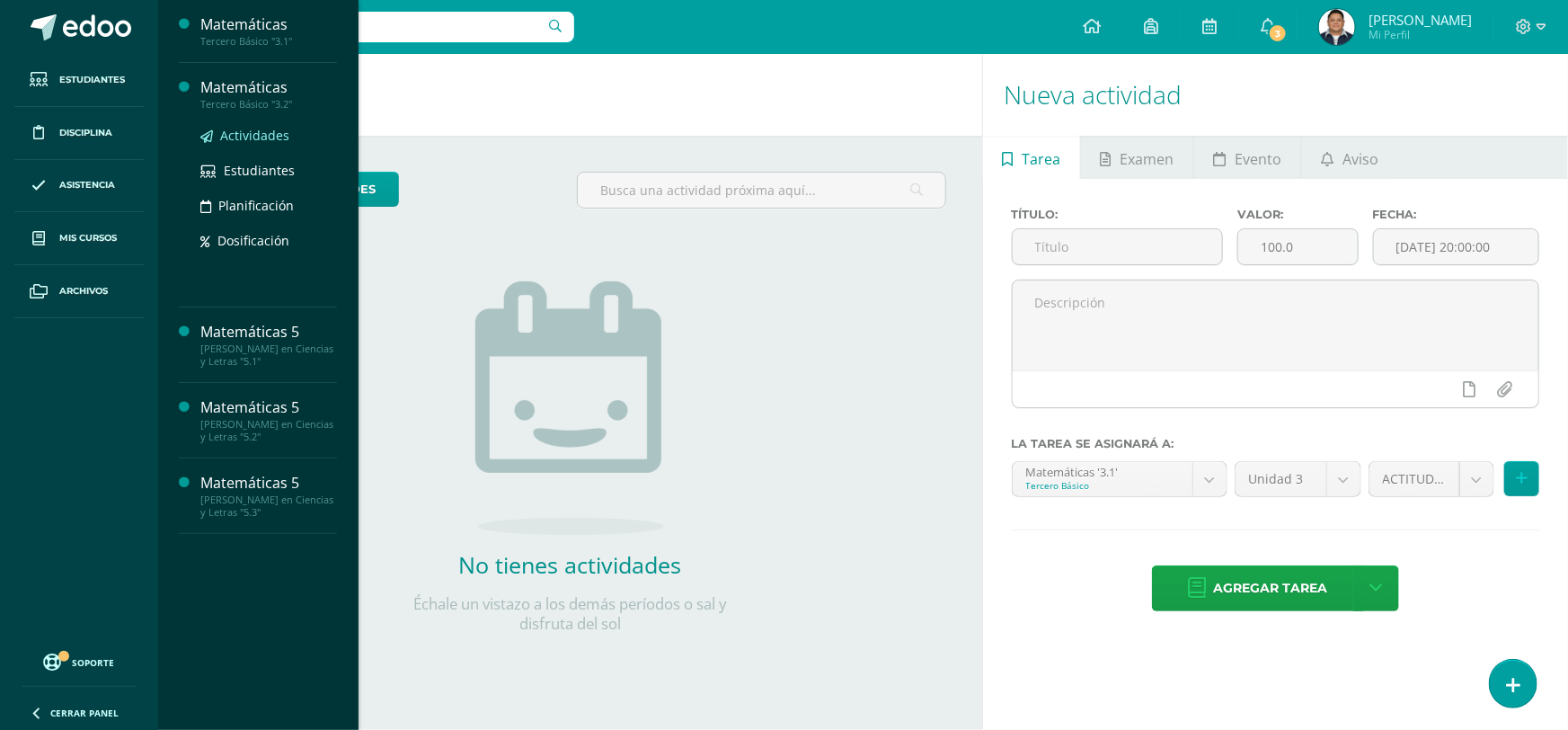
click at [248, 140] on span "Actividades" at bounding box center [255, 135] width 69 height 18
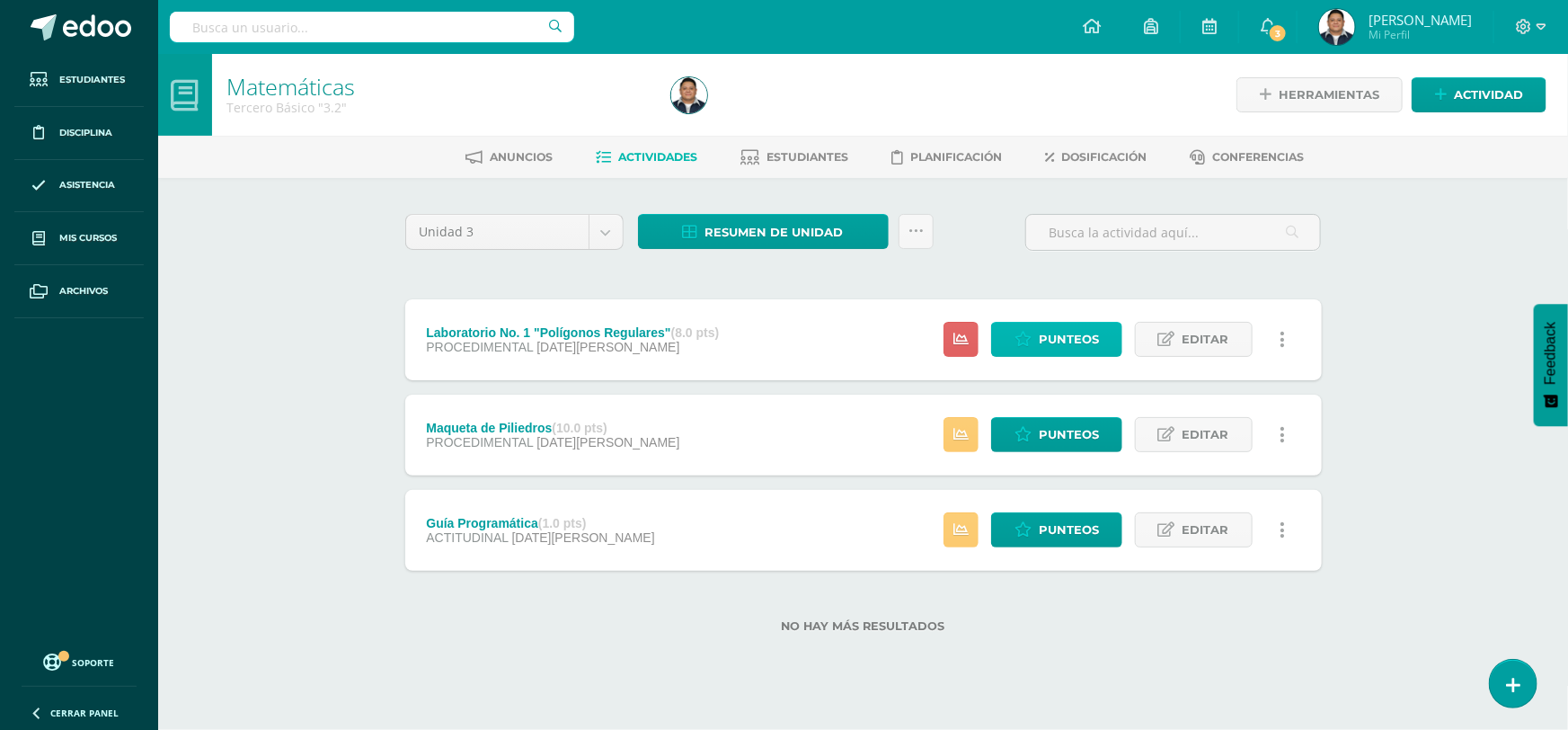
click at [1039, 332] on link "Punteos" at bounding box center [1057, 340] width 131 height 35
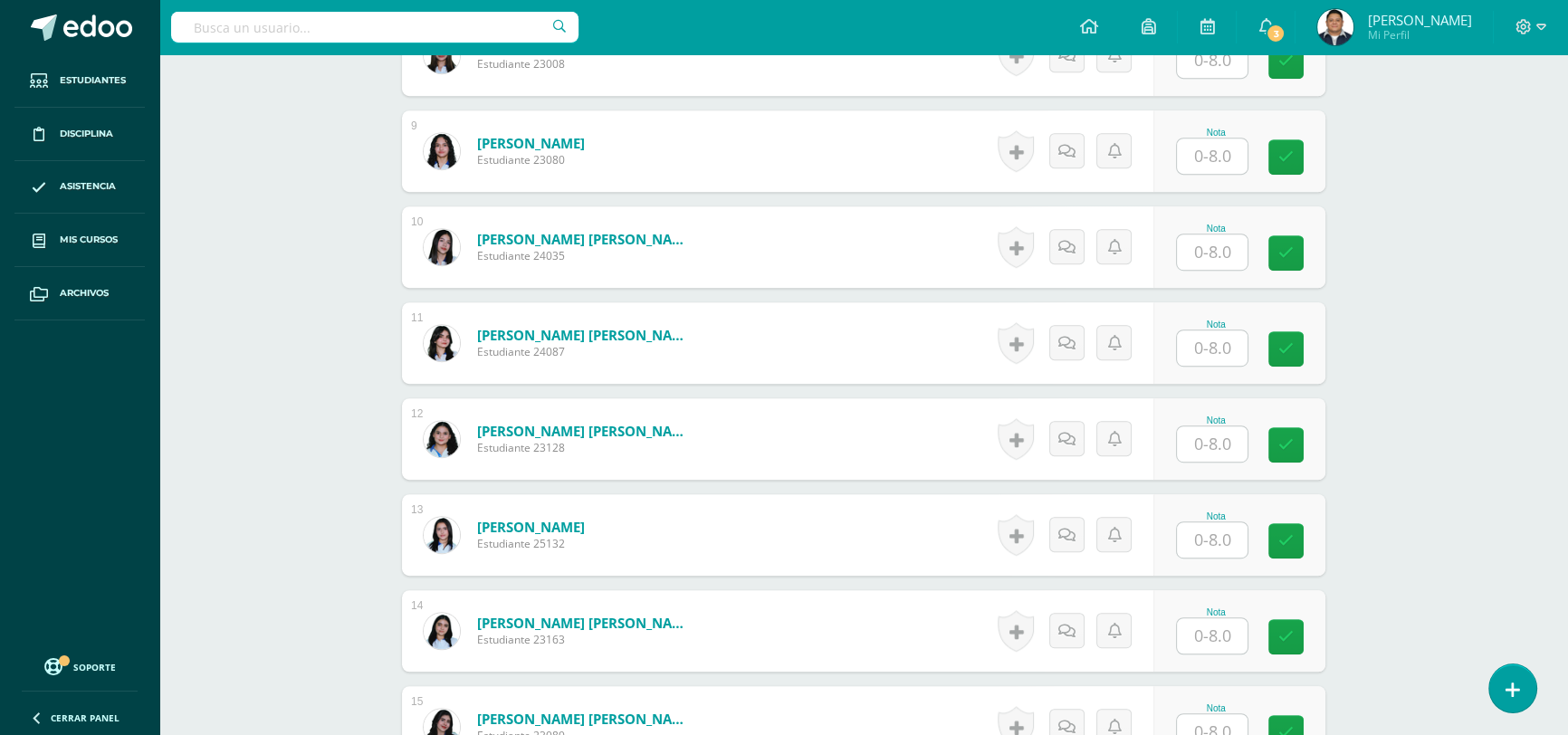
scroll to position [1287, 0]
click at [1226, 538] on input "text" at bounding box center [1213, 539] width 71 height 35
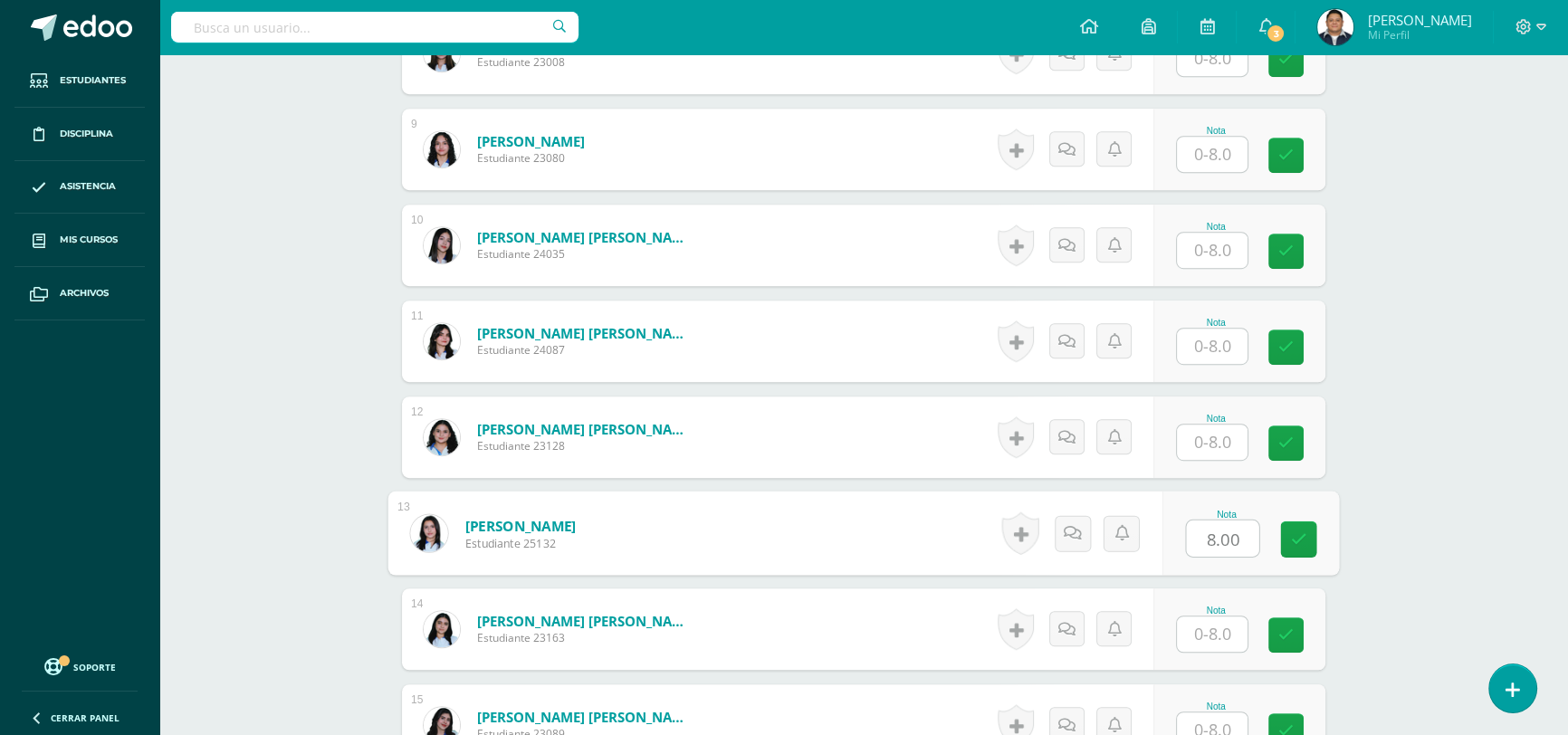
type input "8.00"
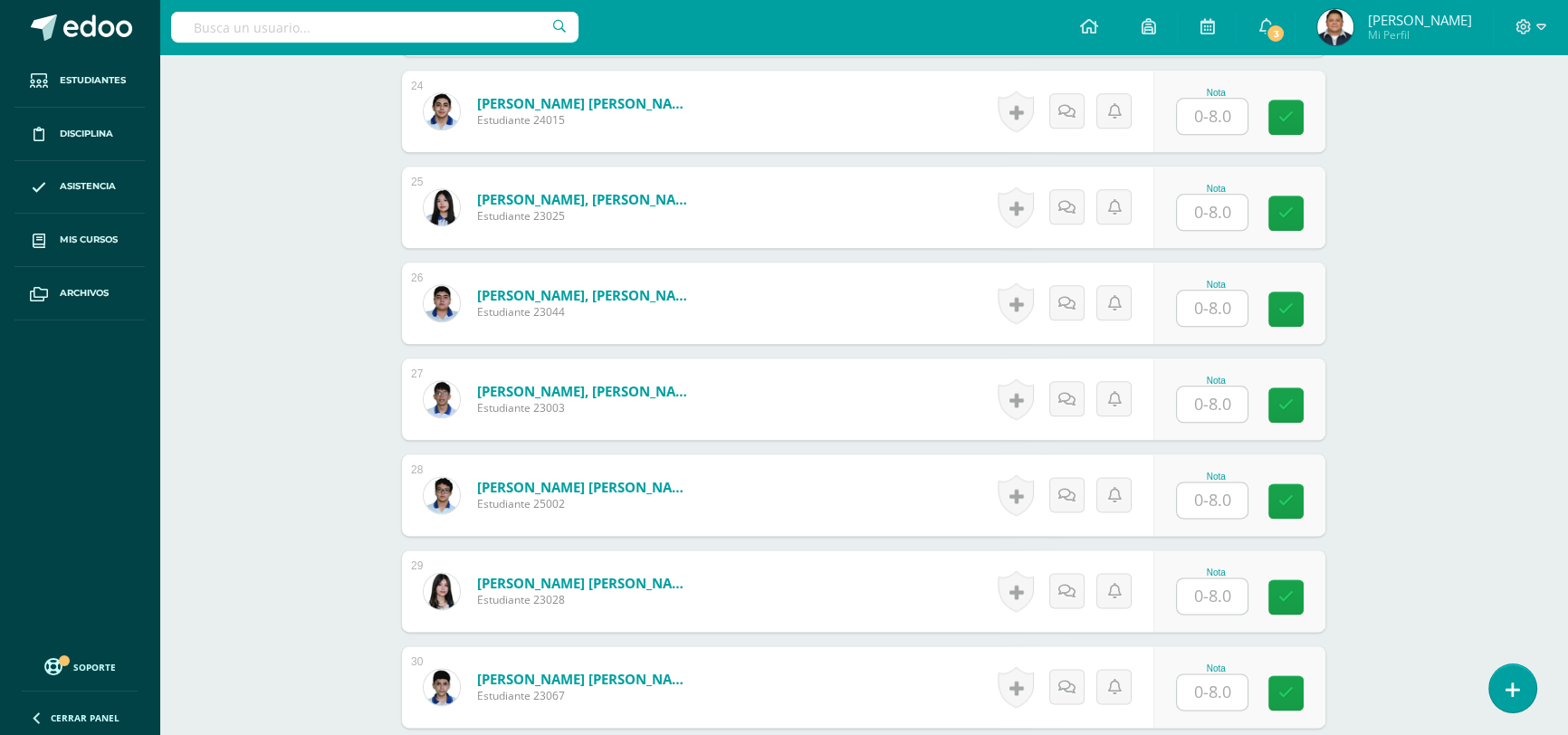
scroll to position [2770, 0]
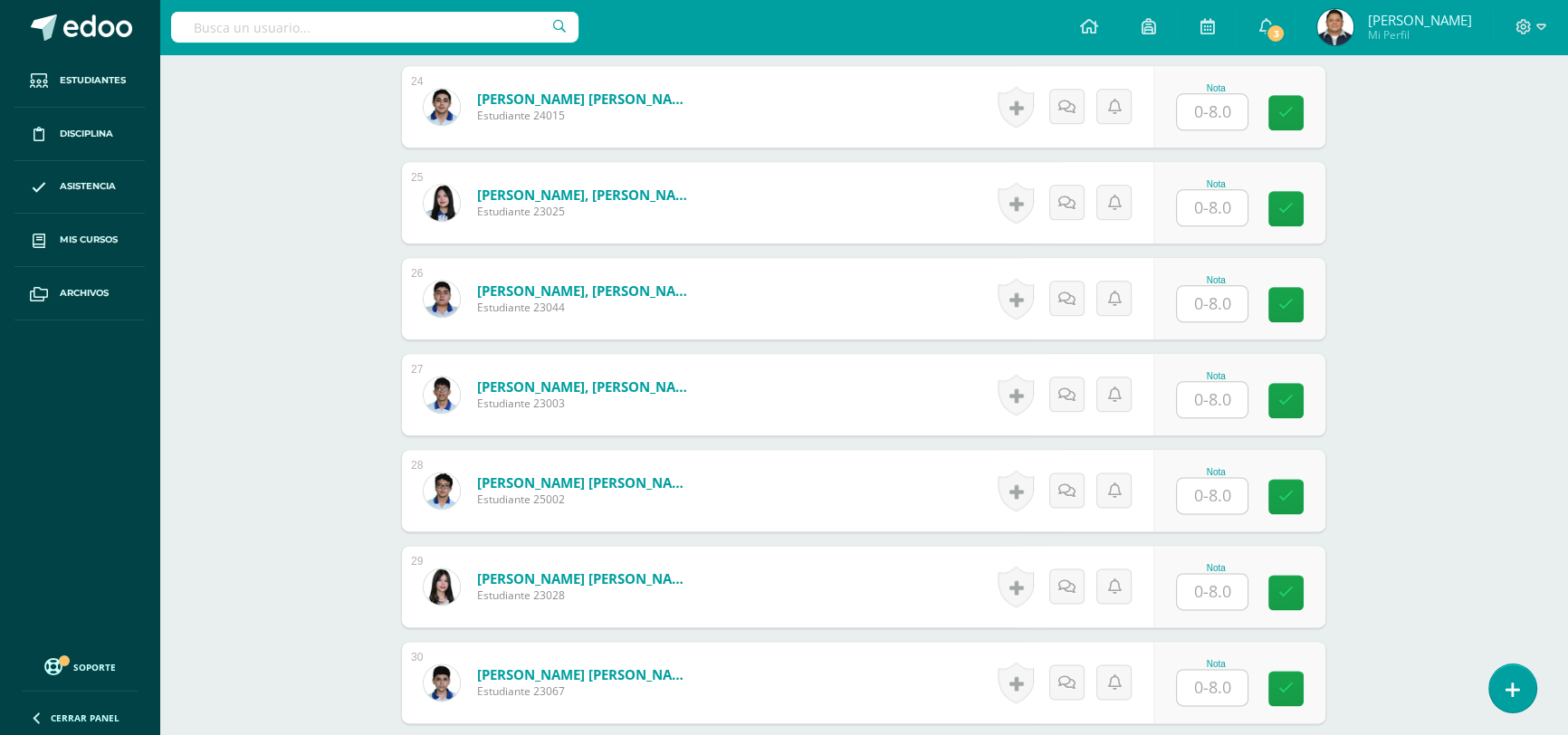
click at [1221, 591] on input "text" at bounding box center [1213, 592] width 71 height 35
type input "8.00"
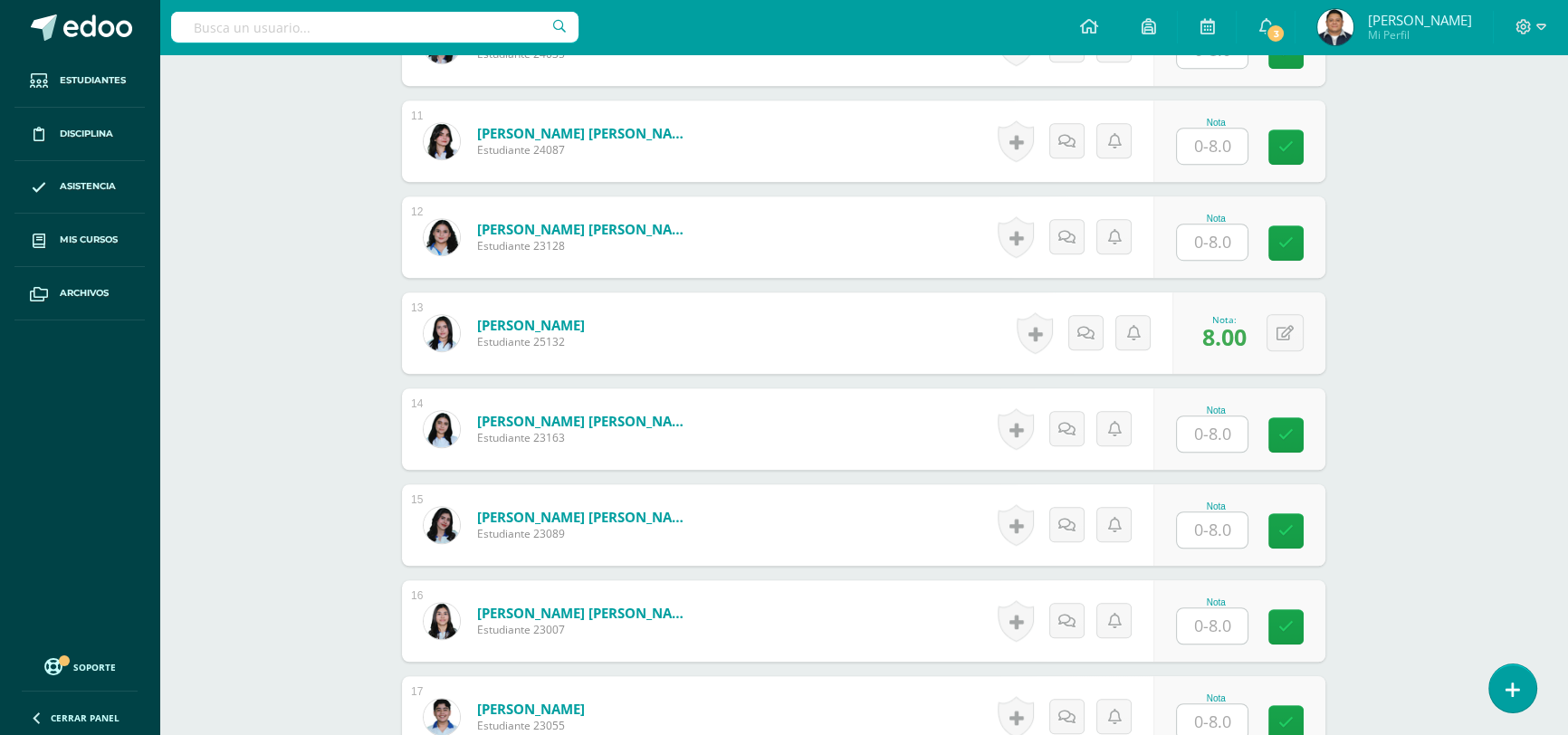
scroll to position [1371, 0]
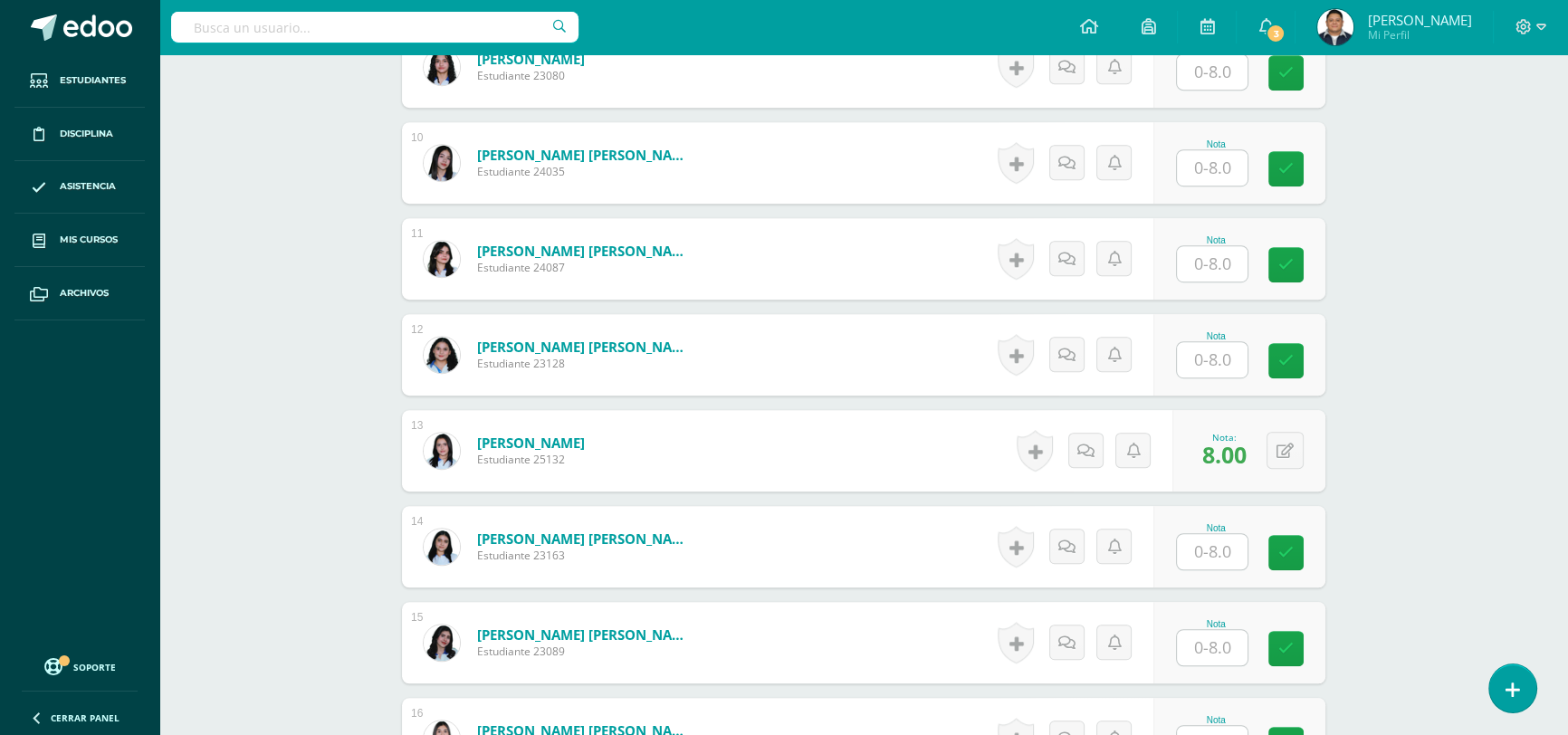
click at [1222, 250] on input "text" at bounding box center [1213, 264] width 71 height 35
type input "3.75"
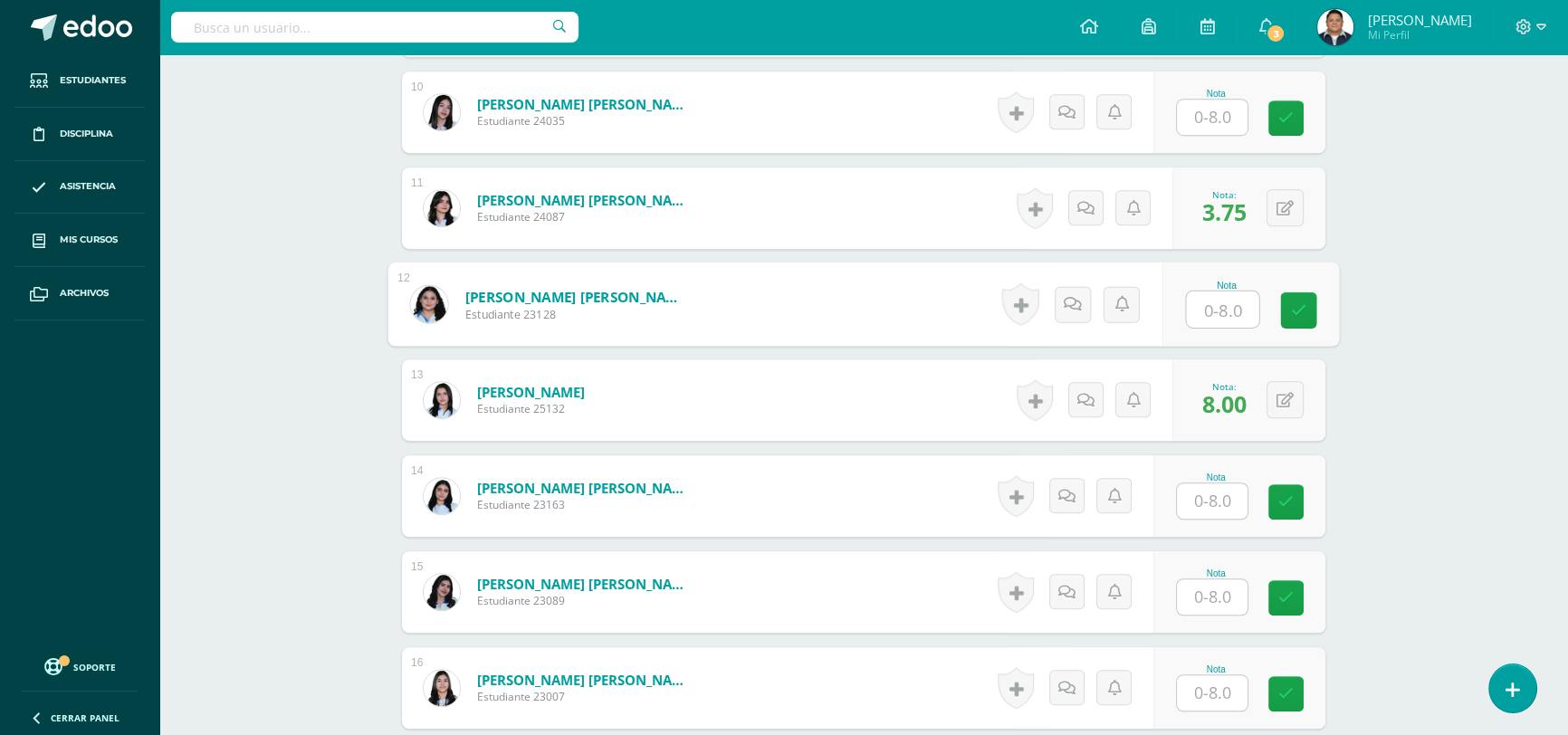
scroll to position [1618, 0]
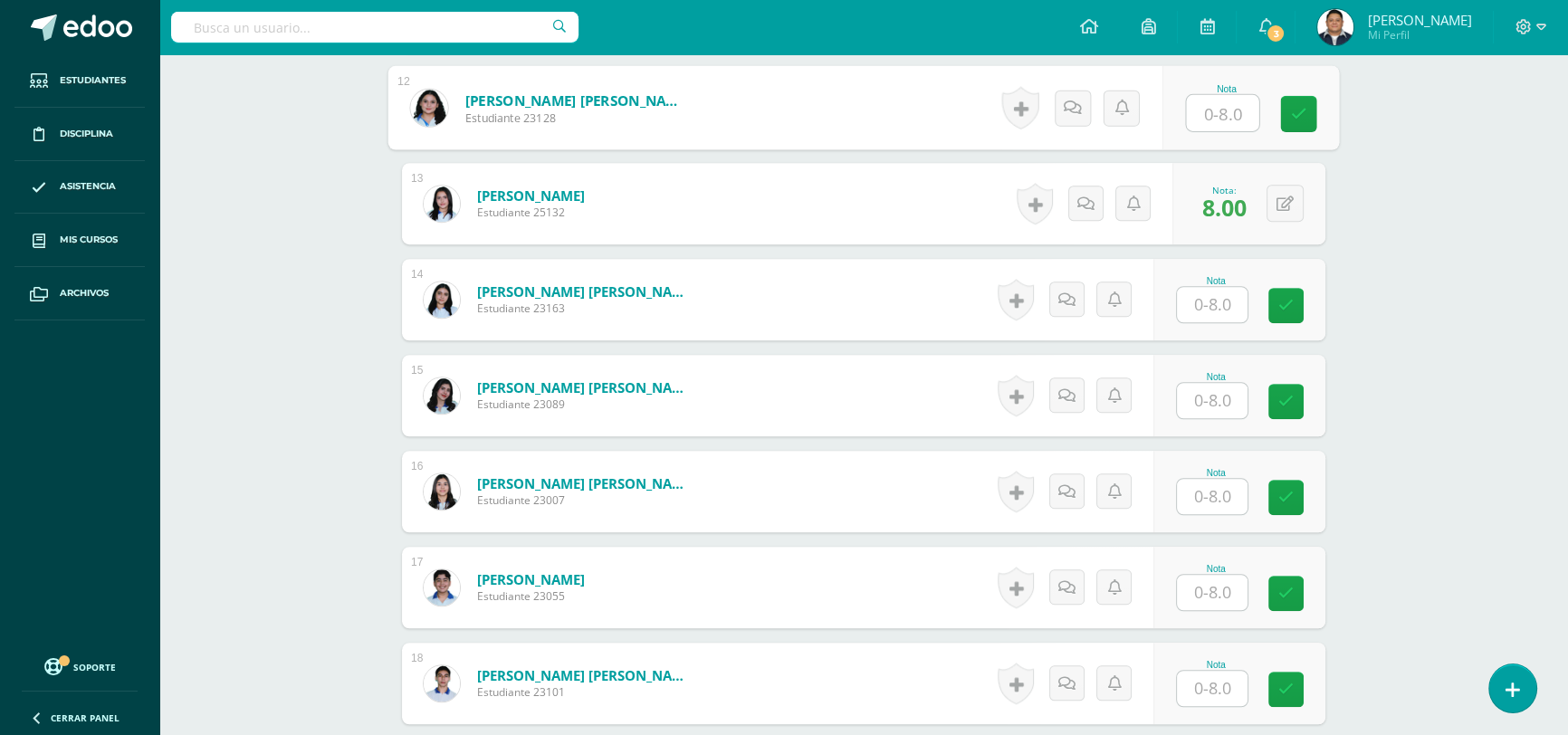
click at [1222, 587] on input "text" at bounding box center [1213, 593] width 71 height 35
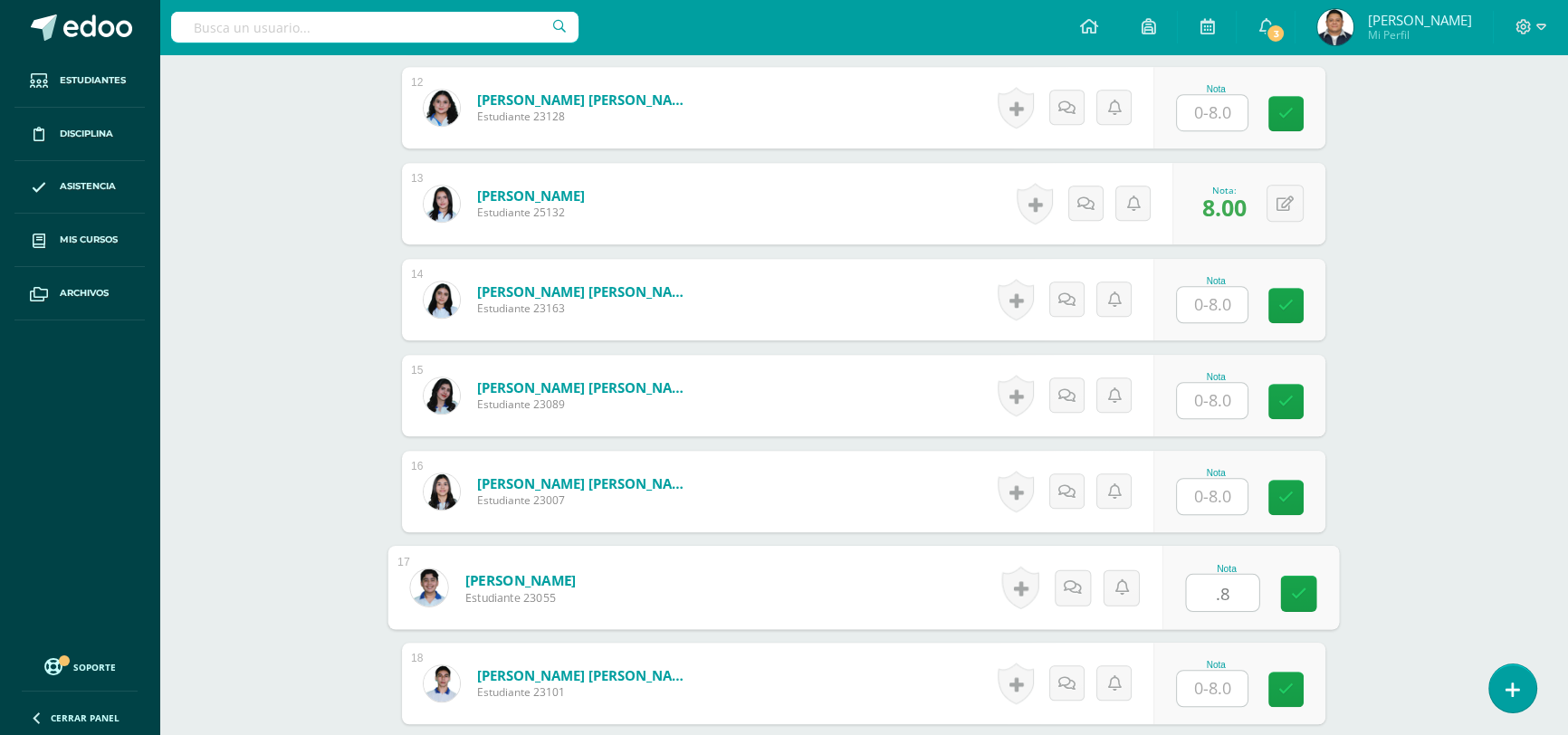
type input "."
type input "4.00"
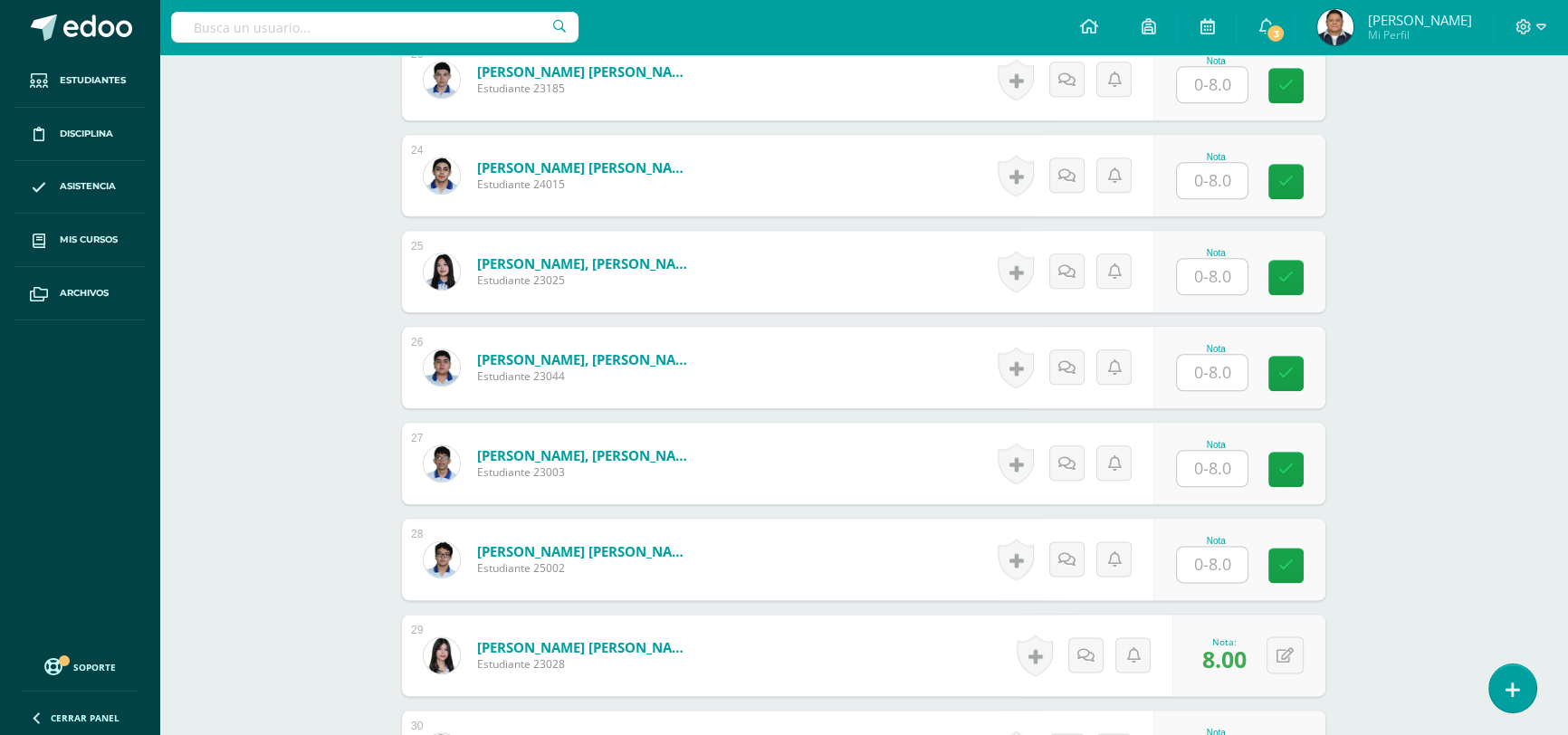
scroll to position [2770, 0]
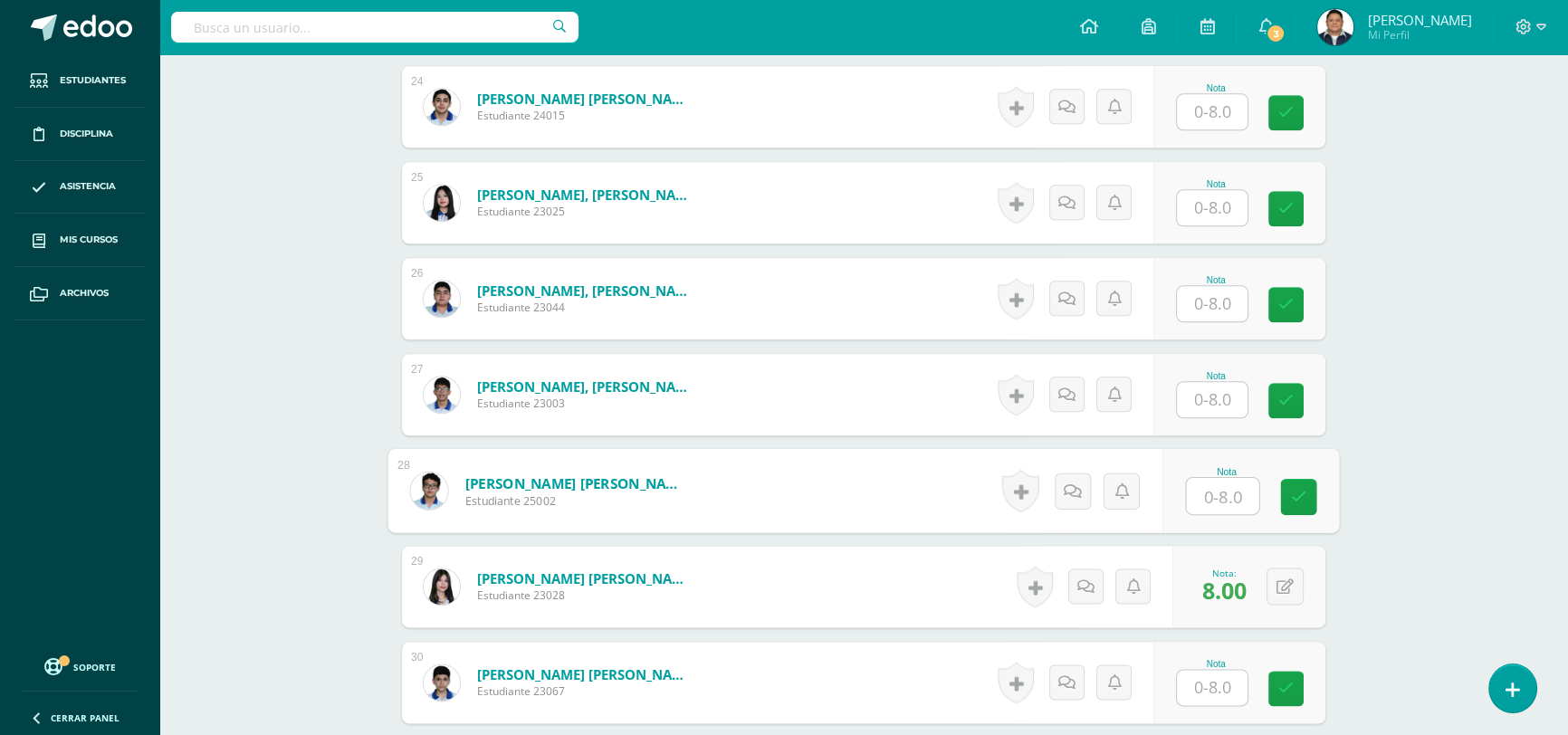
click at [1207, 500] on input "text" at bounding box center [1223, 495] width 72 height 36
type input "8.00"
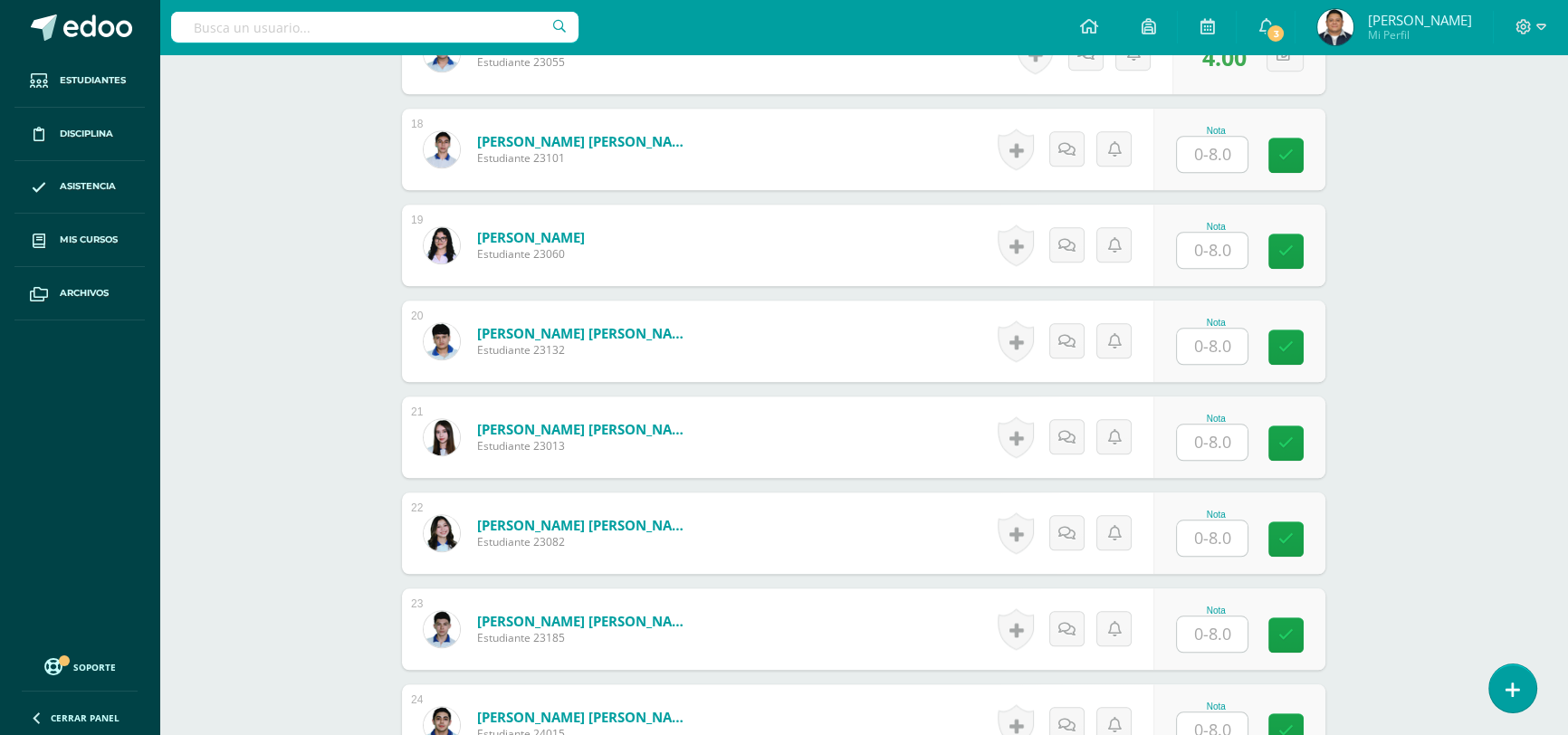
scroll to position [2111, 0]
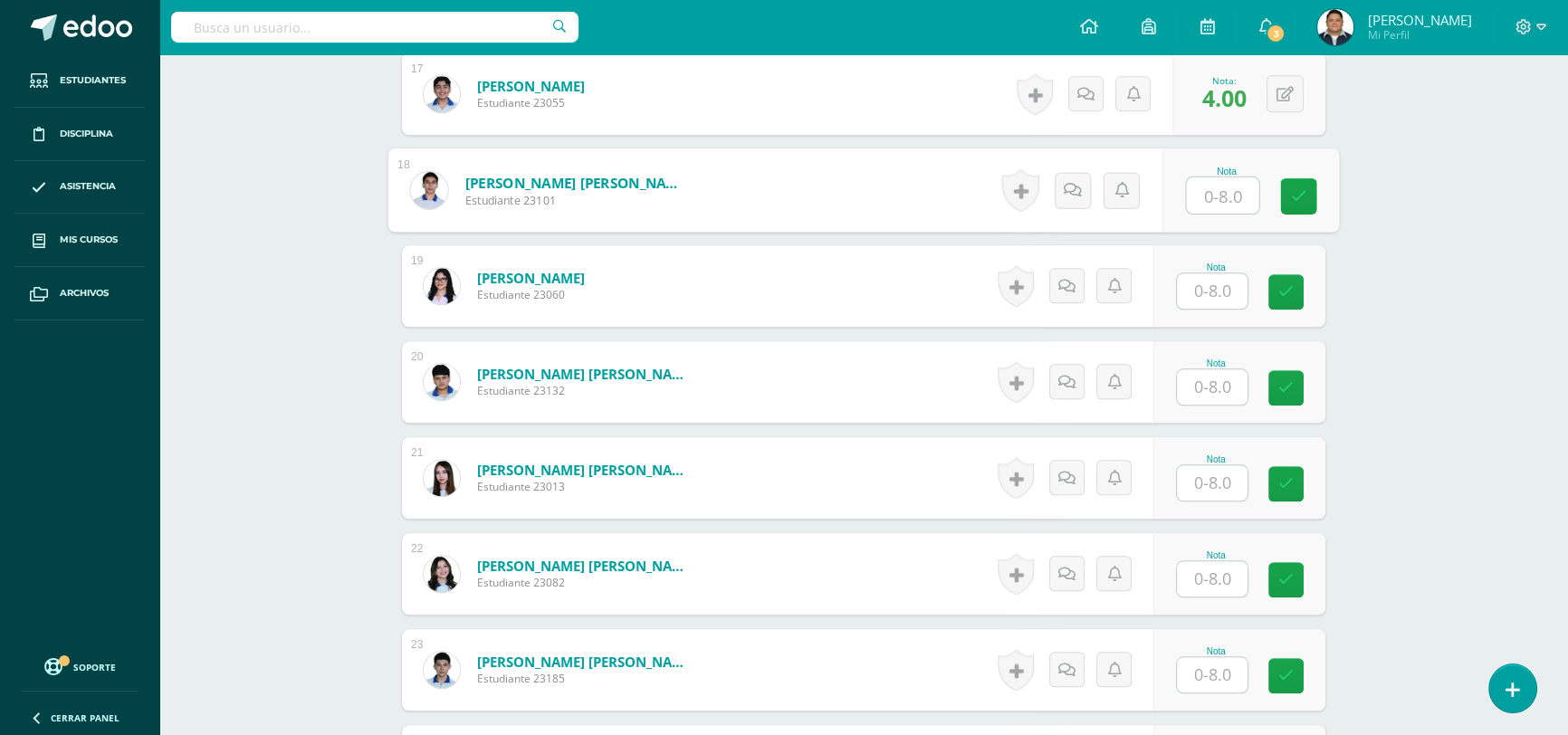
click at [1205, 193] on input "text" at bounding box center [1223, 195] width 72 height 36
type input "7.00"
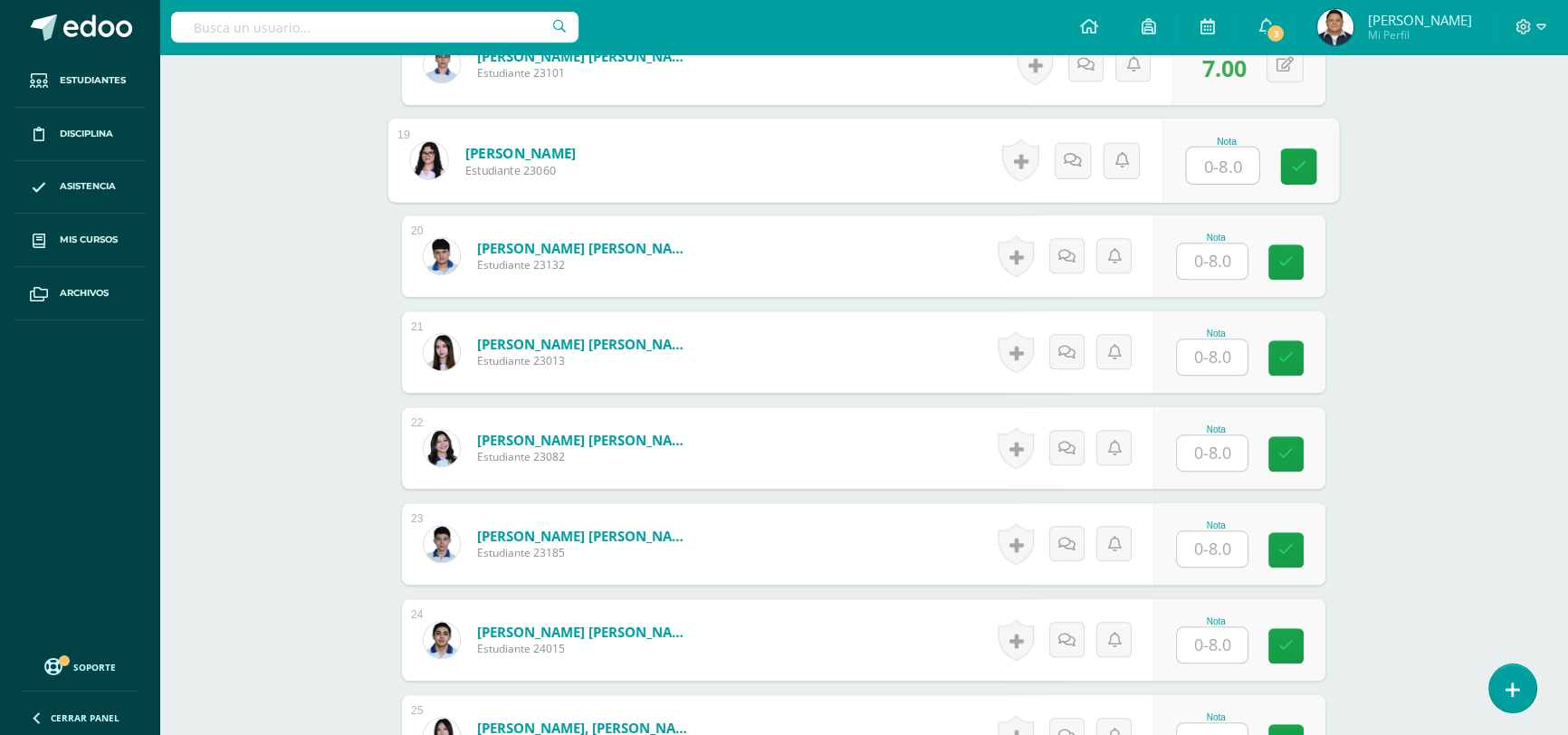
scroll to position [2276, 0]
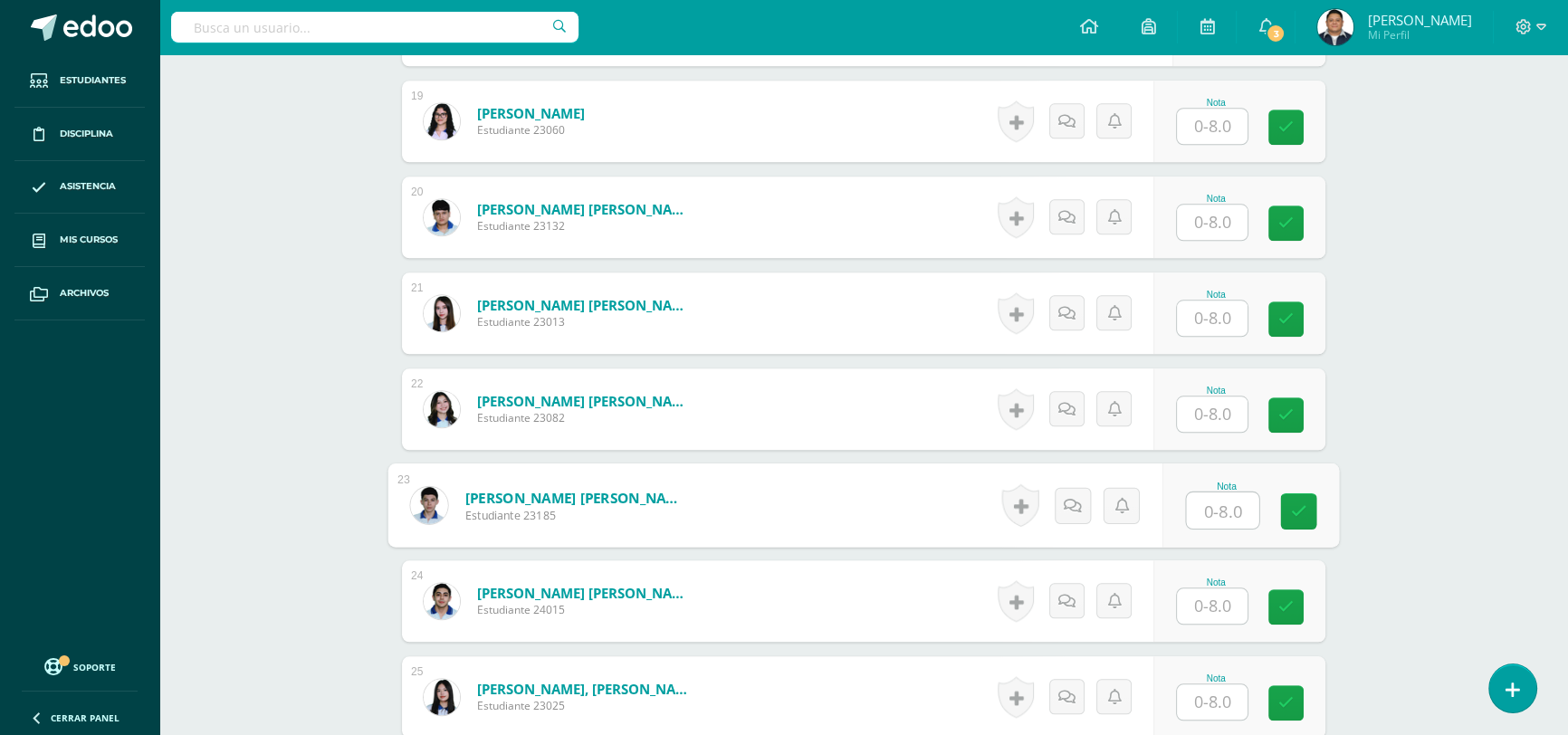
click at [1247, 497] on input "text" at bounding box center [1223, 510] width 72 height 36
type input "7.500"
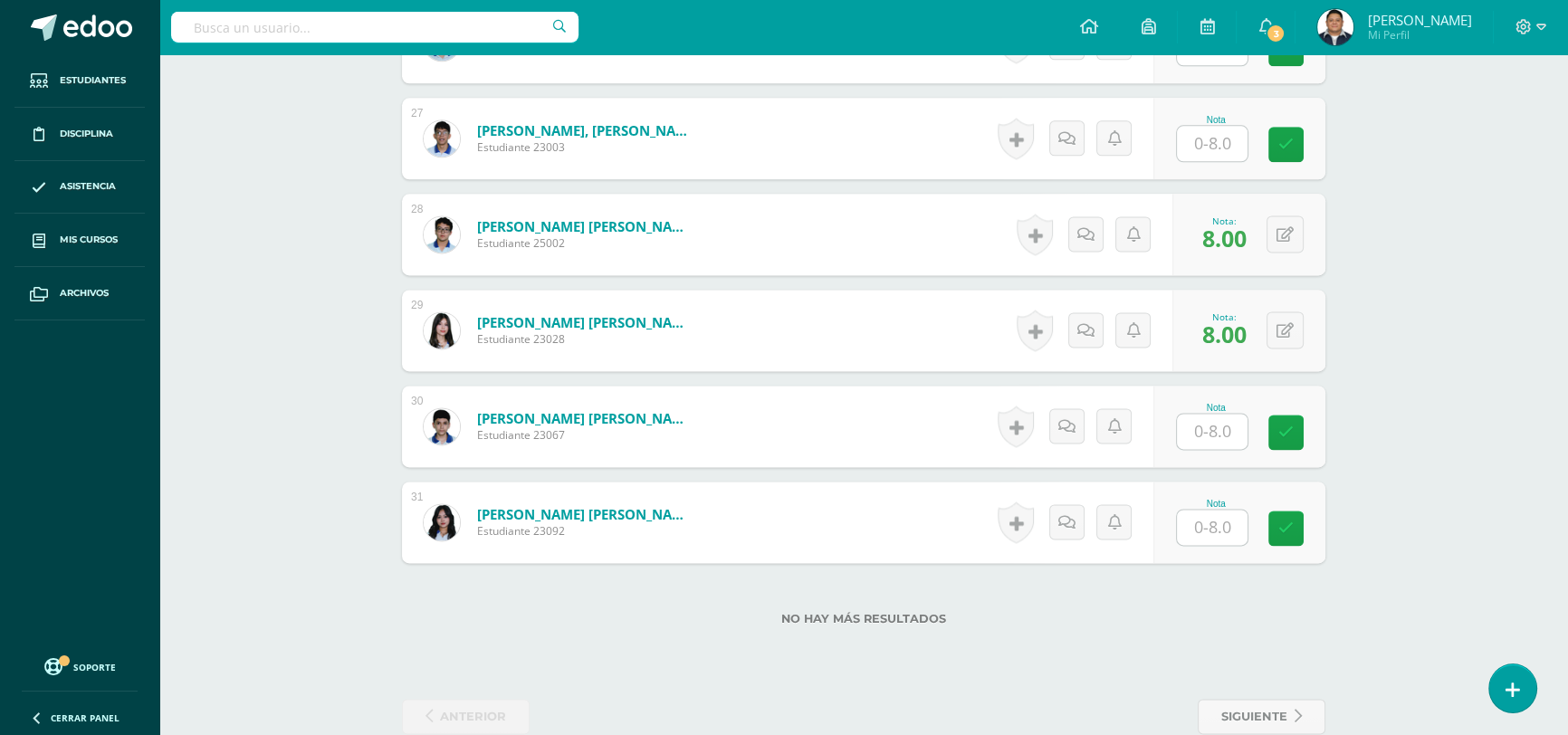
scroll to position [3061, 0]
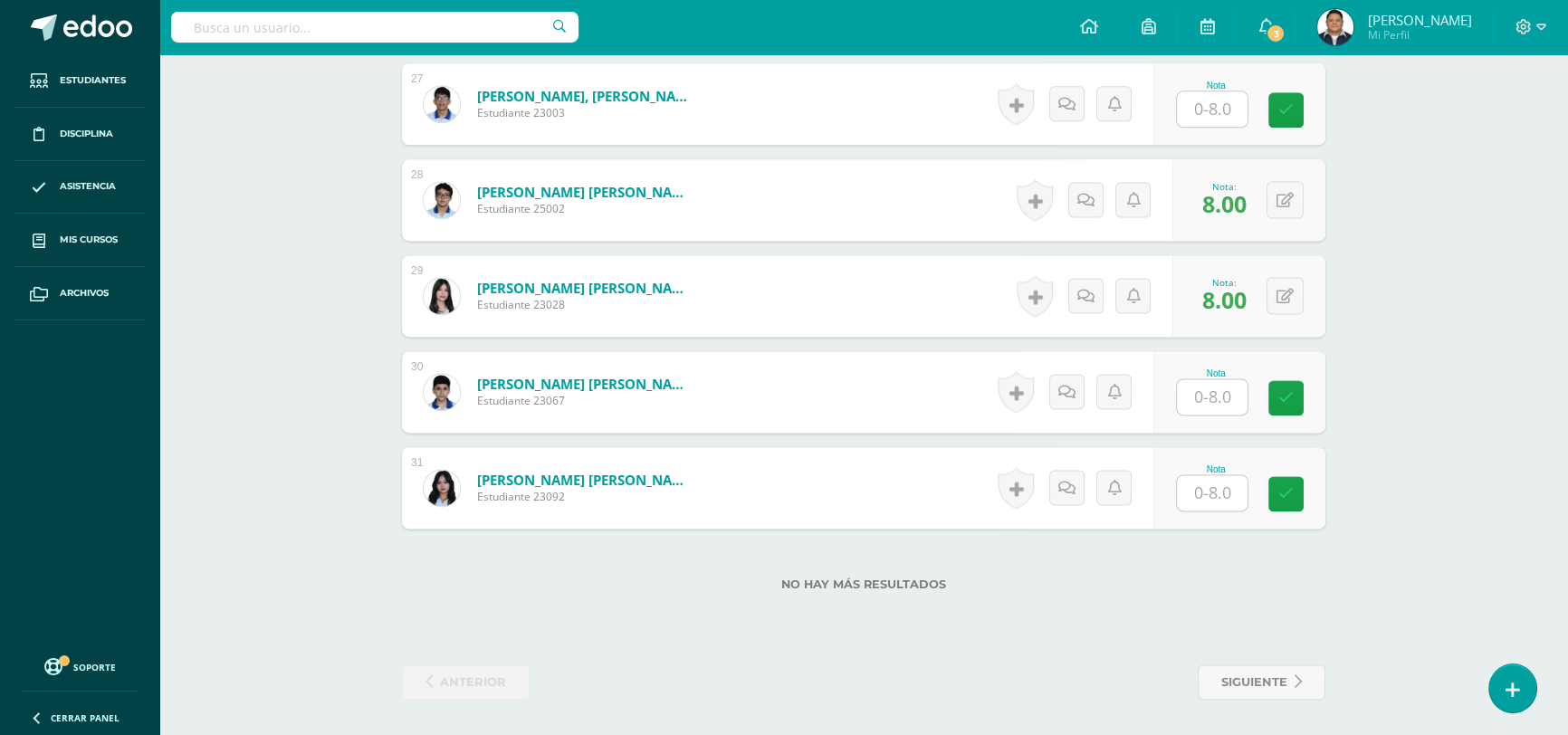
click at [1239, 482] on input "text" at bounding box center [1213, 492] width 71 height 35
type input "7.00"
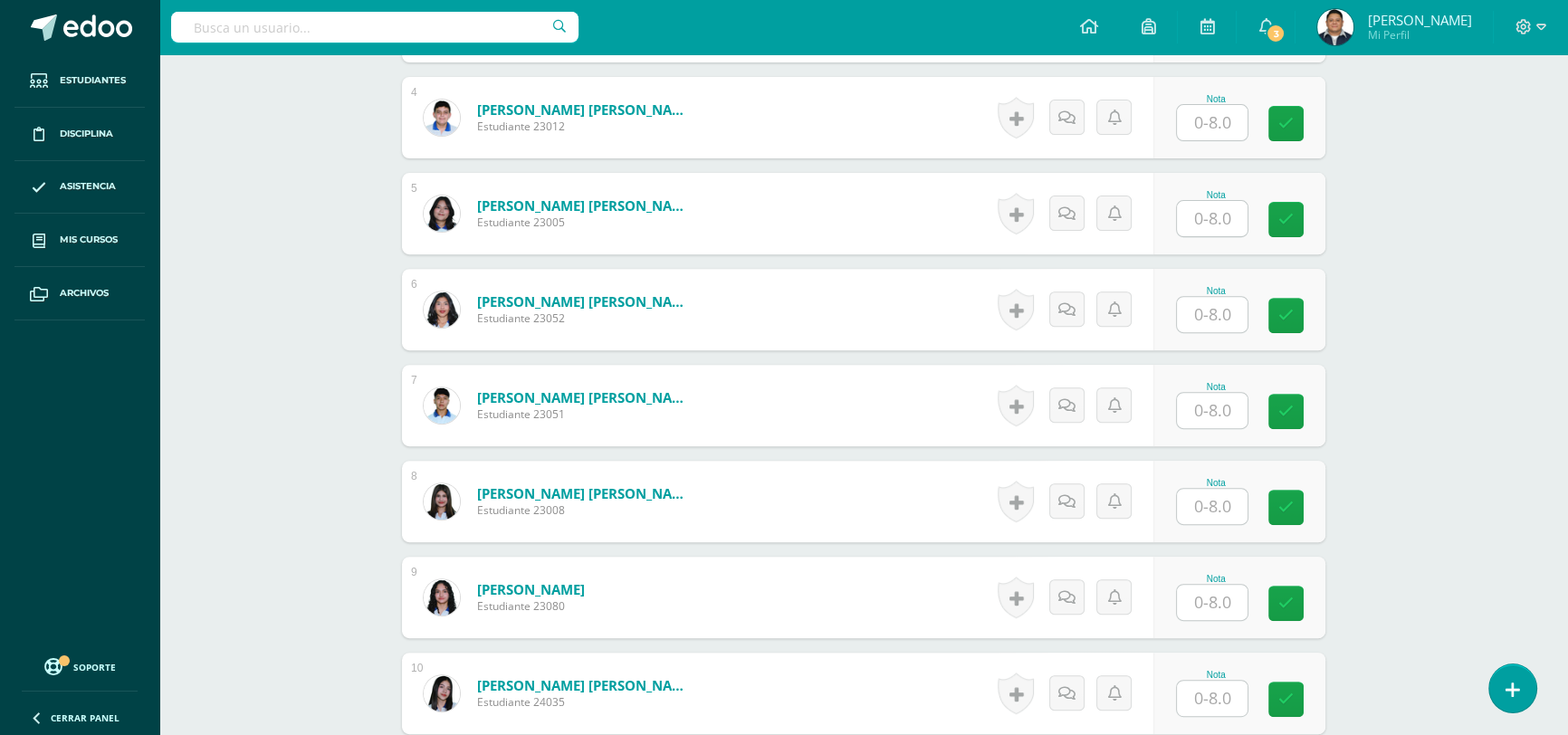
scroll to position [839, 0]
click at [1244, 339] on div "Nota" at bounding box center [1239, 310] width 172 height 82
click at [1228, 315] on input "text" at bounding box center [1213, 316] width 71 height 35
type input "6.00"
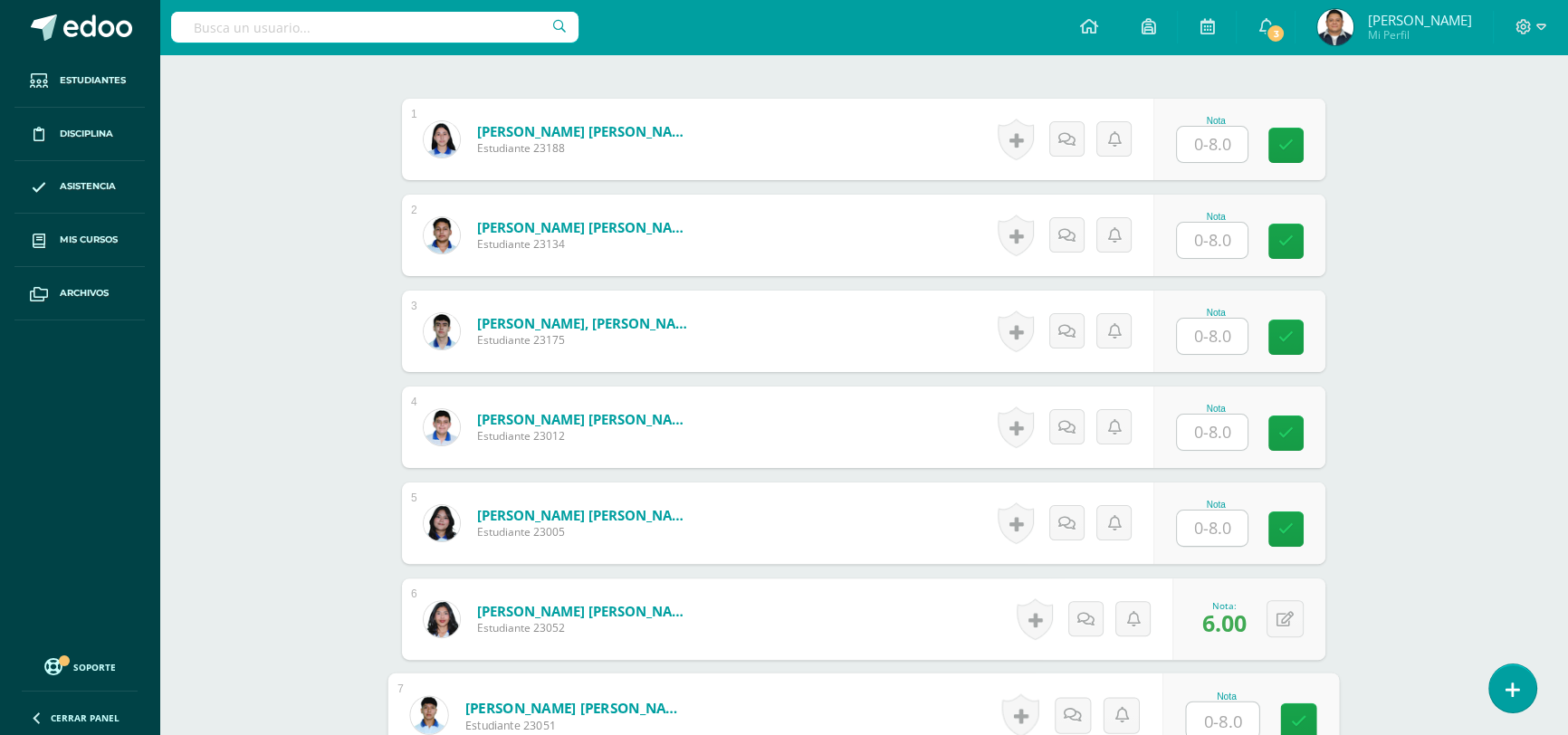
scroll to position [576, 0]
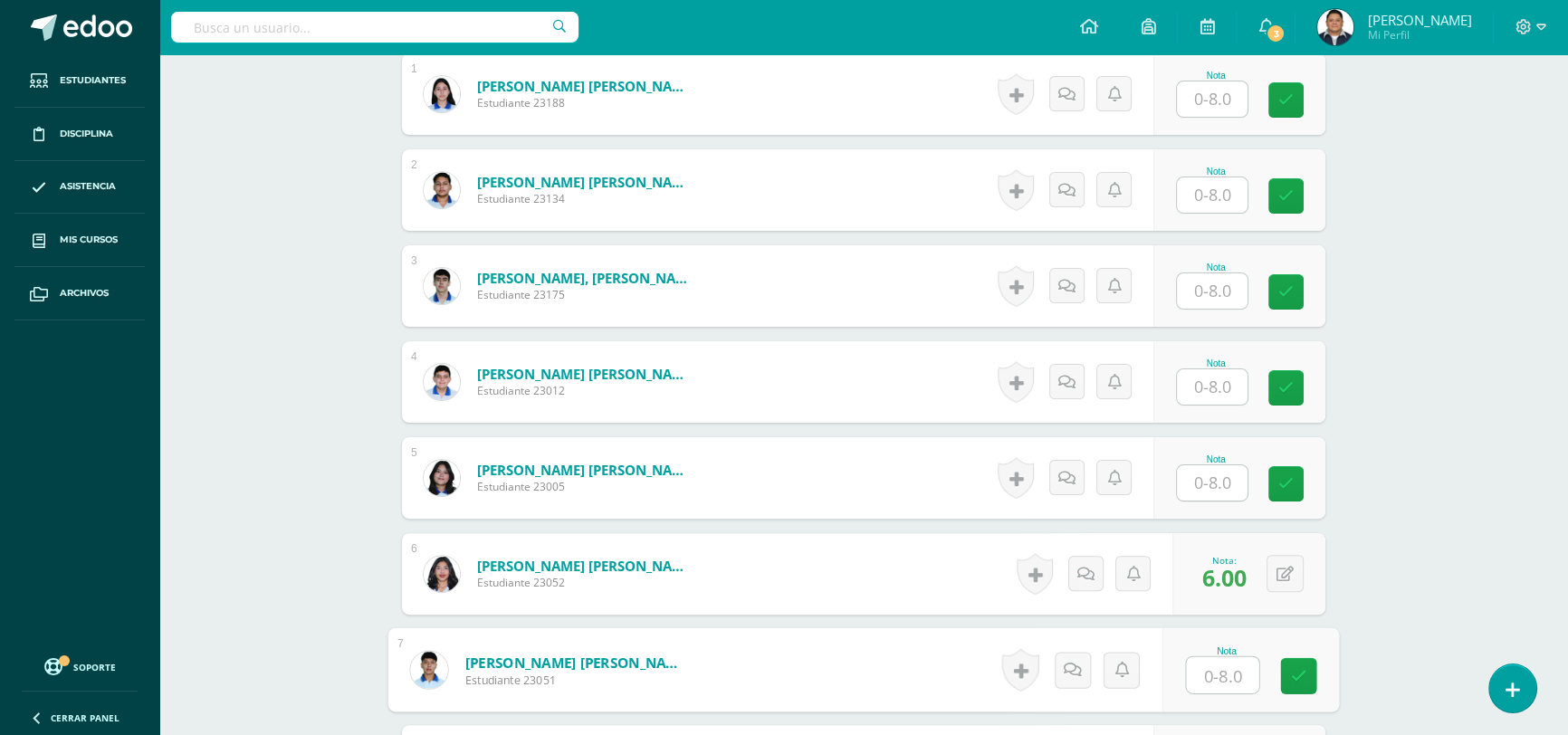
click at [1204, 473] on input "text" at bounding box center [1213, 483] width 71 height 35
type input "5.00"
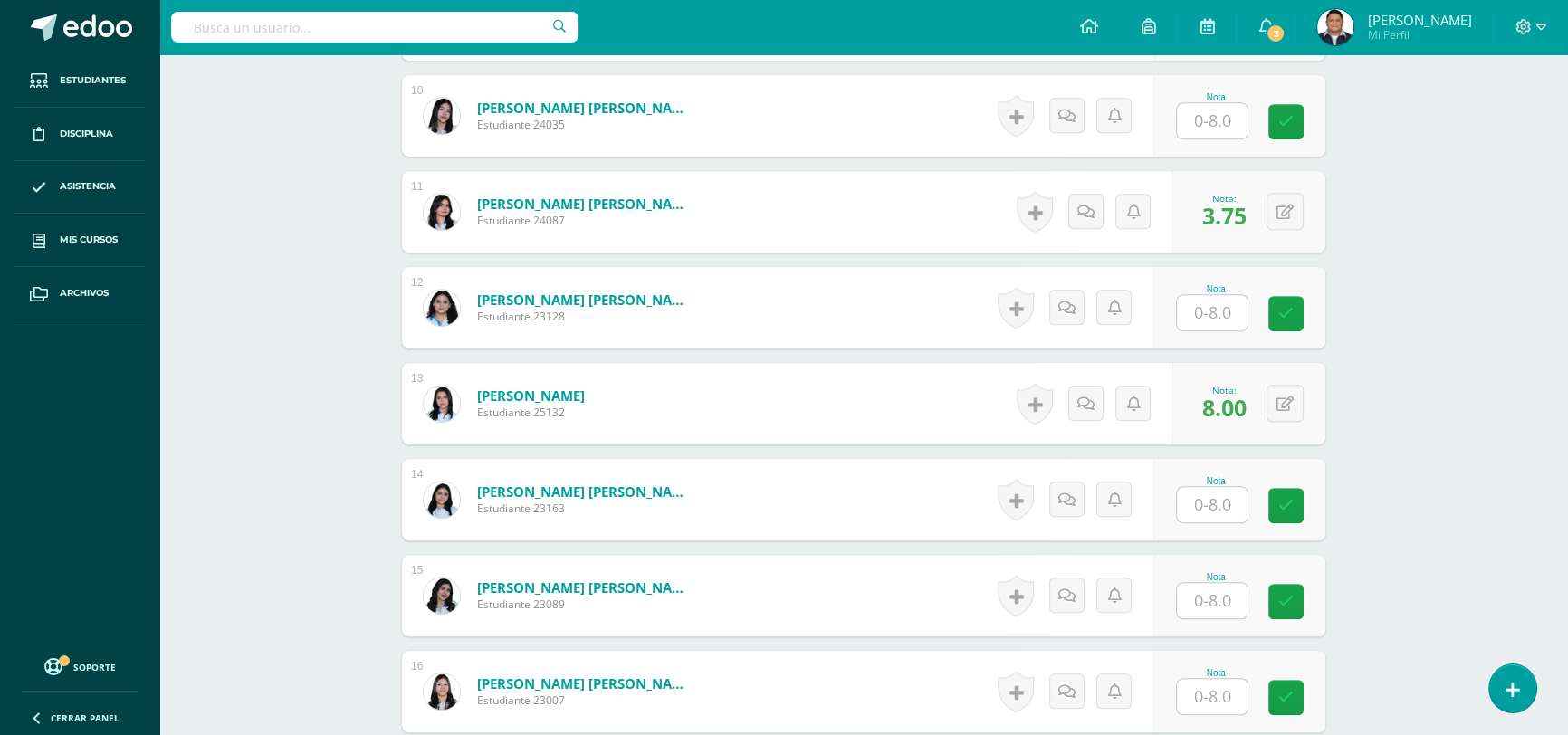
scroll to position [1481, 0]
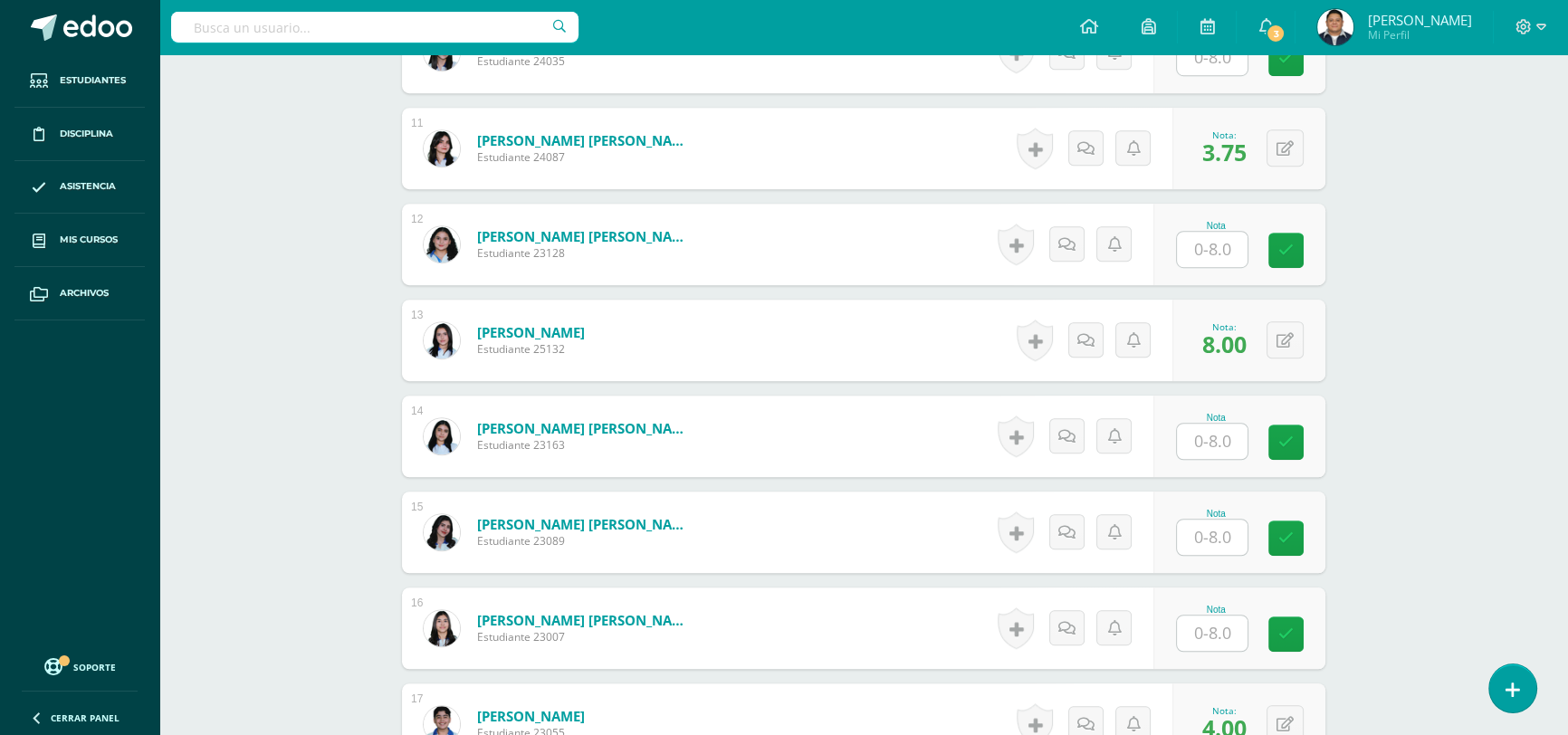
click at [1230, 624] on input "text" at bounding box center [1213, 633] width 71 height 35
type input "4.50"
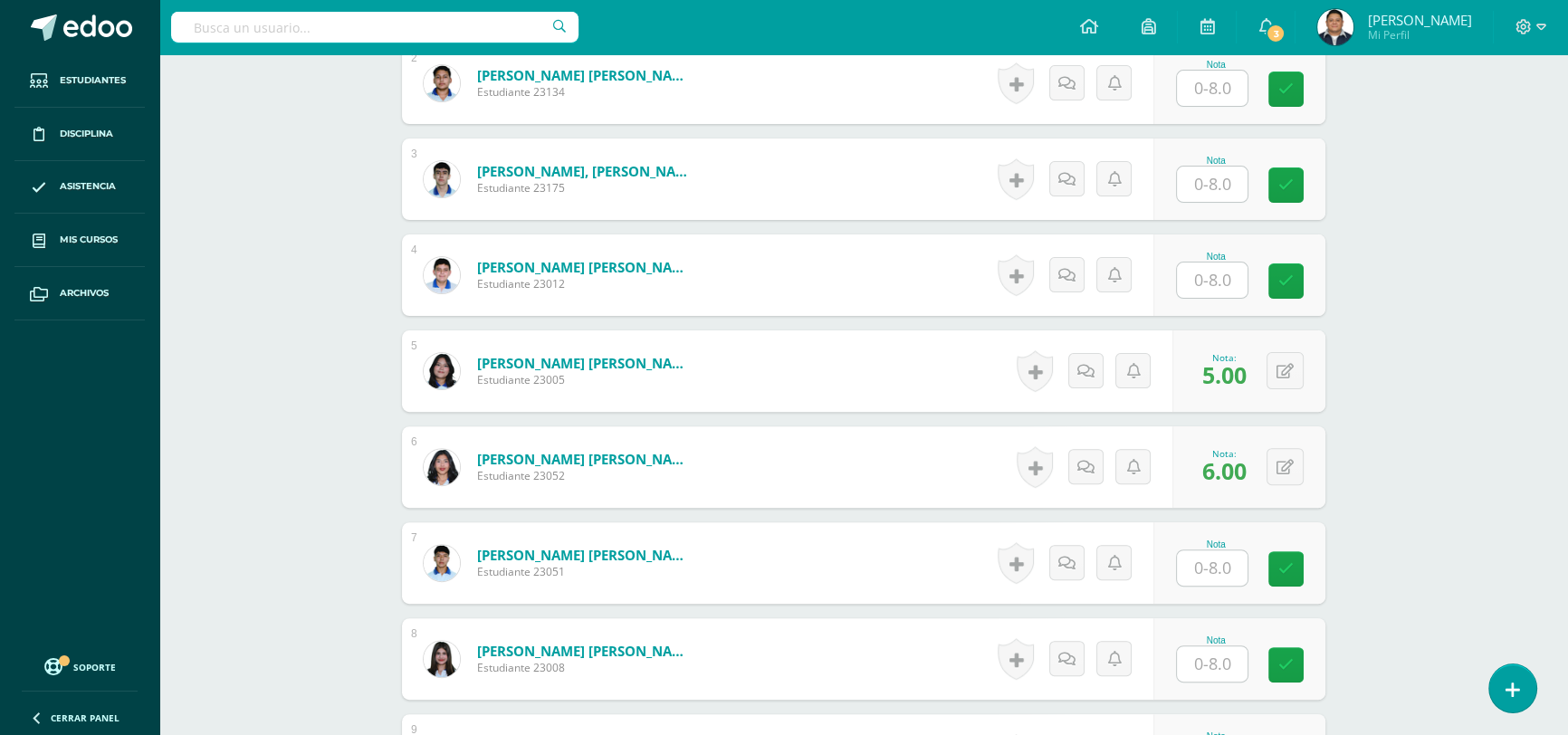
scroll to position [741, 0]
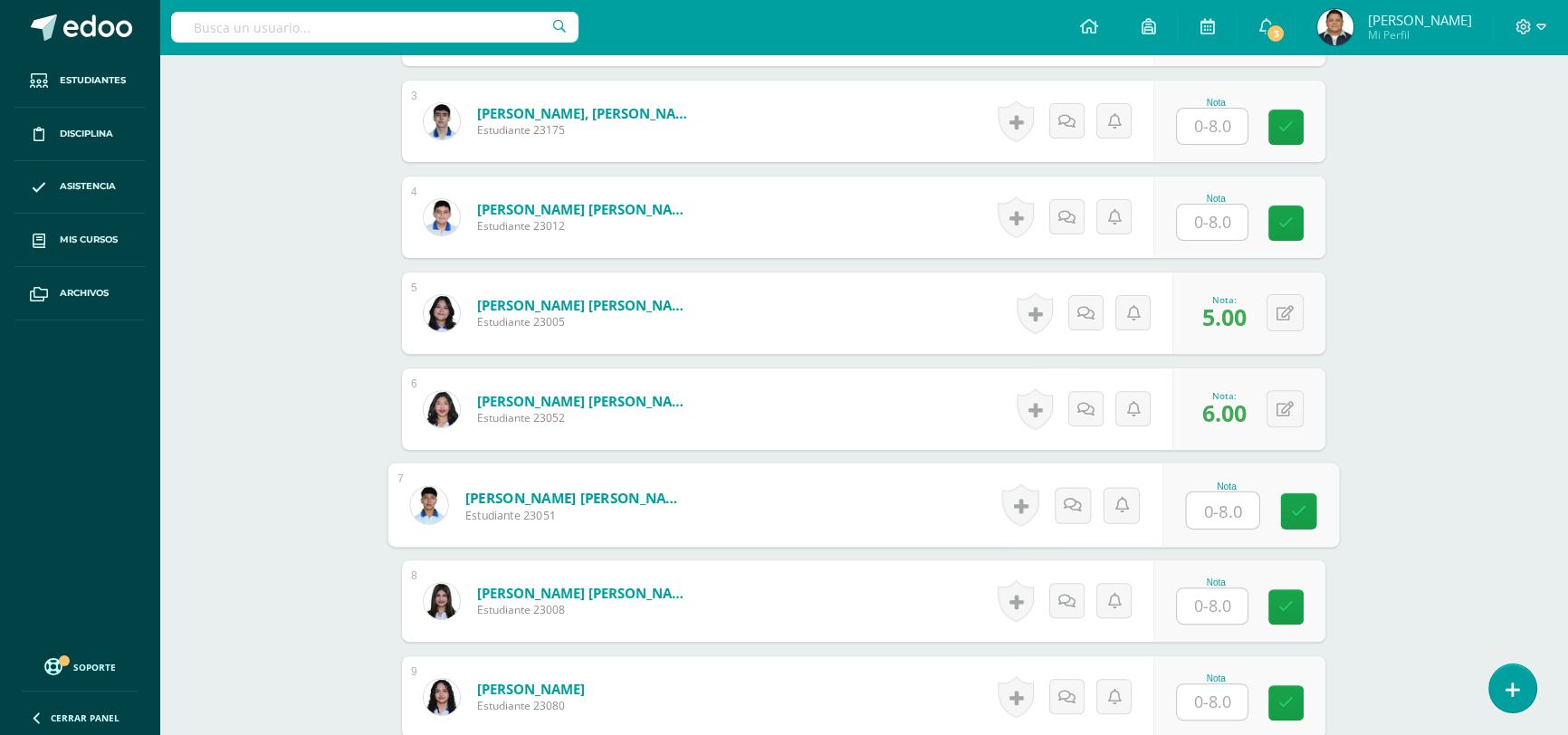
click at [1231, 505] on input "text" at bounding box center [1223, 510] width 72 height 36
type input "5.00"
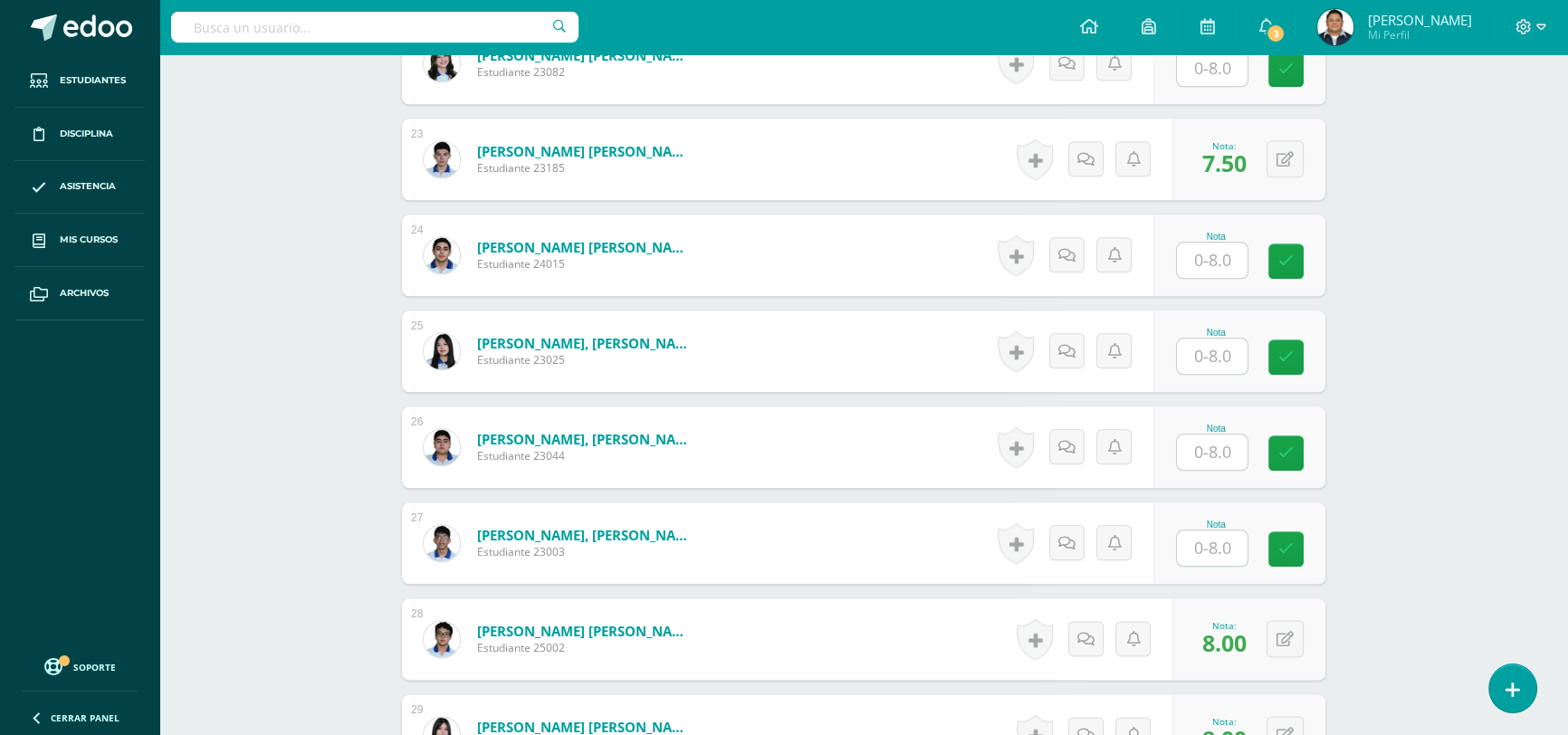
scroll to position [2633, 0]
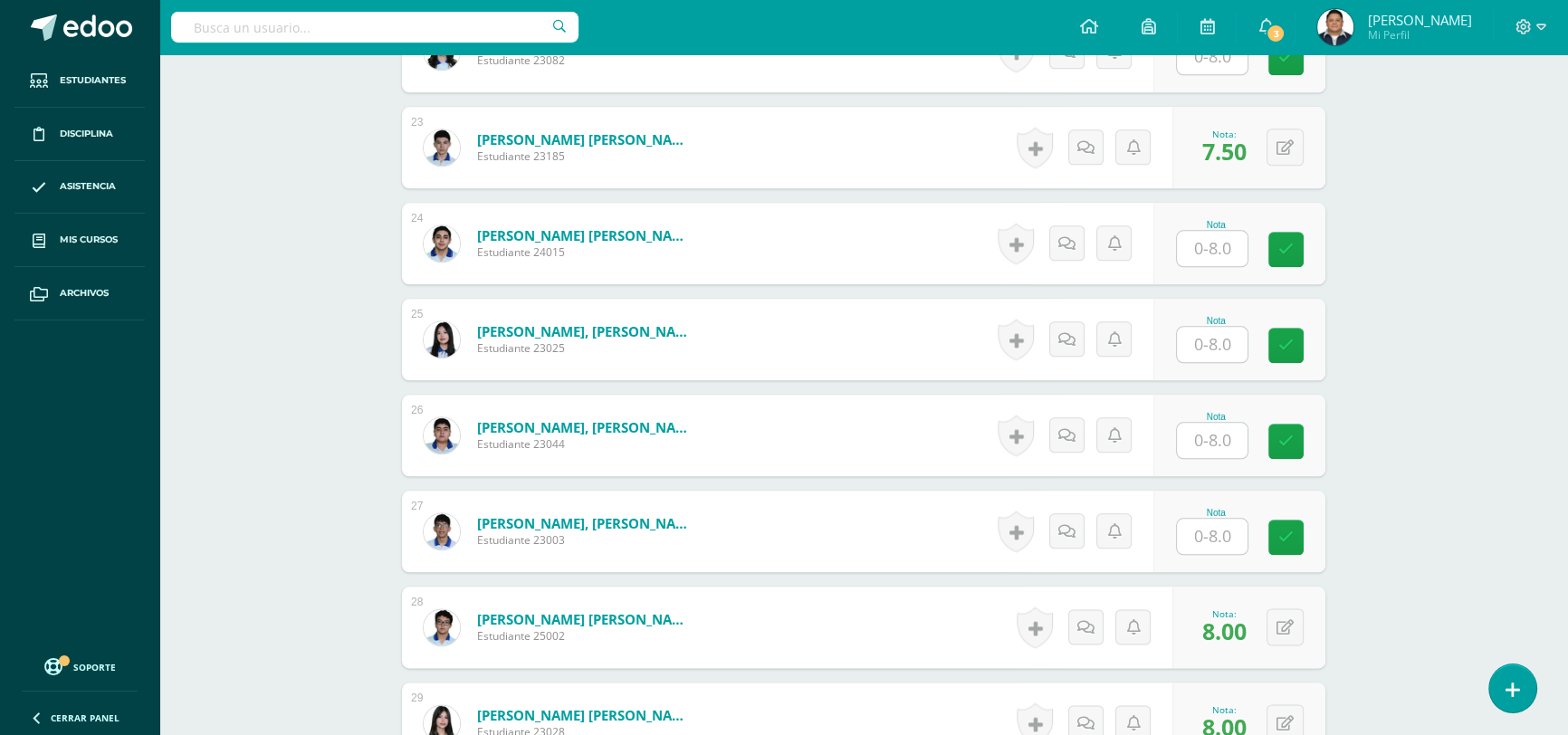
click at [1215, 440] on input "text" at bounding box center [1213, 440] width 71 height 35
type input "5.75"
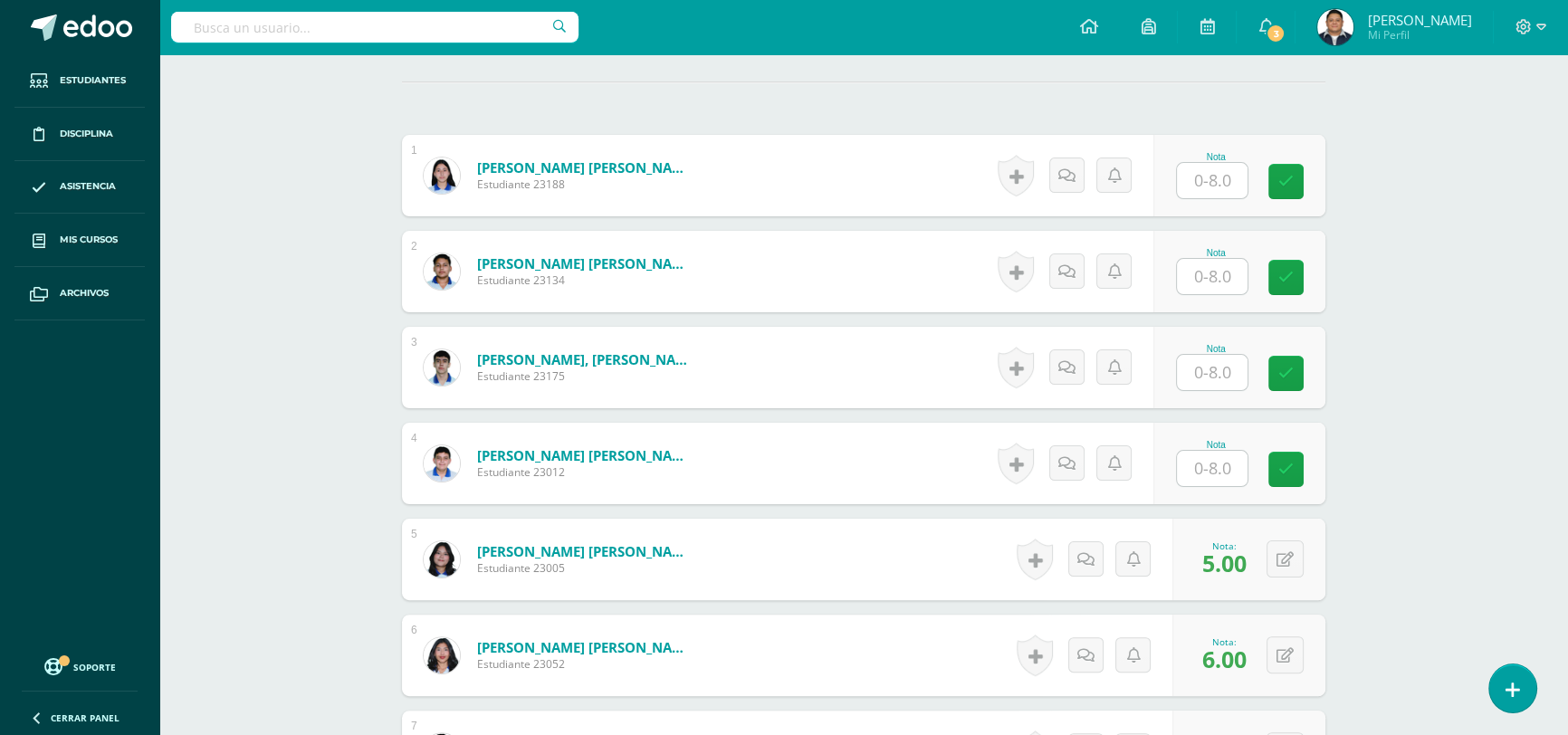
scroll to position [493, 0]
click at [1202, 182] on input "text" at bounding box center [1213, 181] width 71 height 35
type input "5.00"
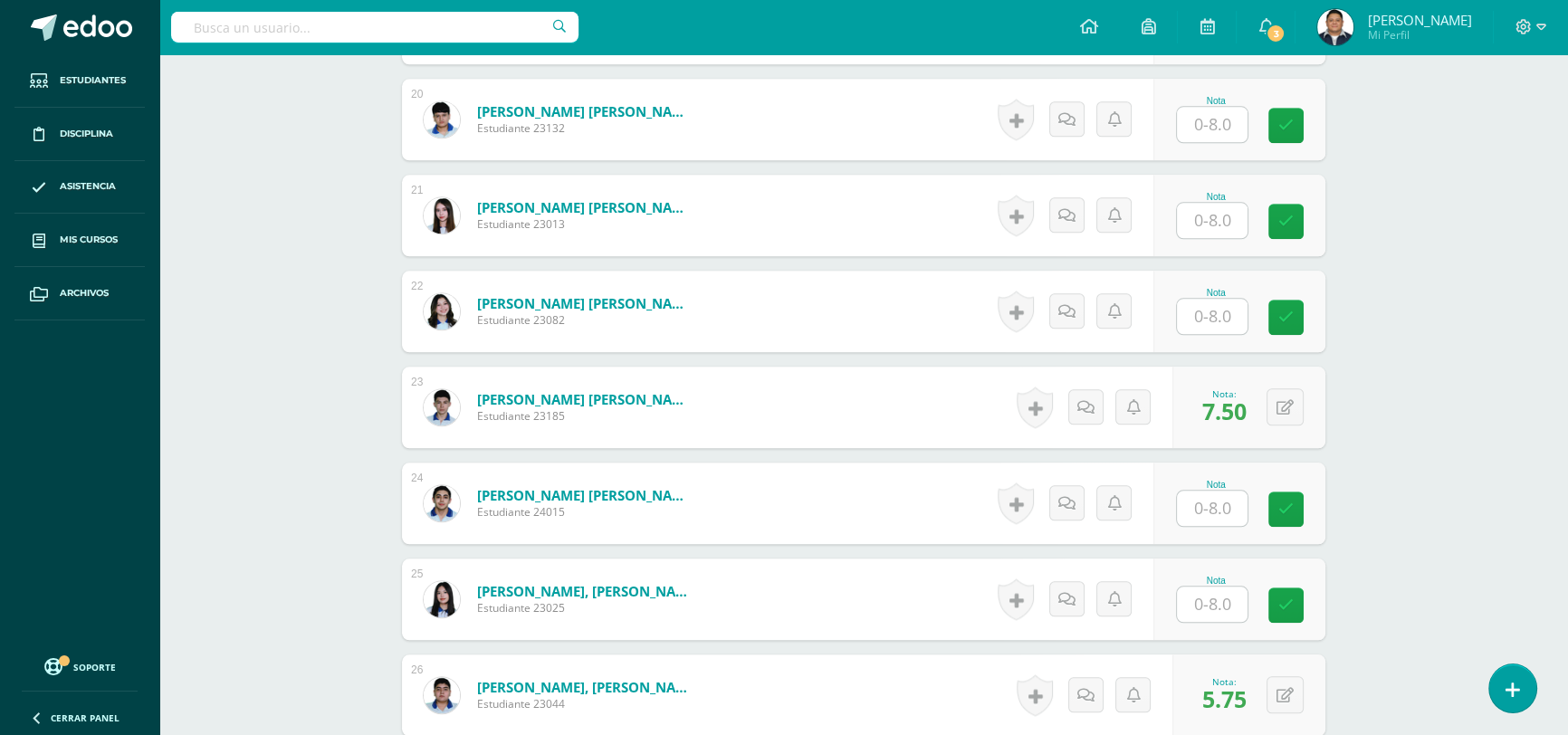
scroll to position [2386, 0]
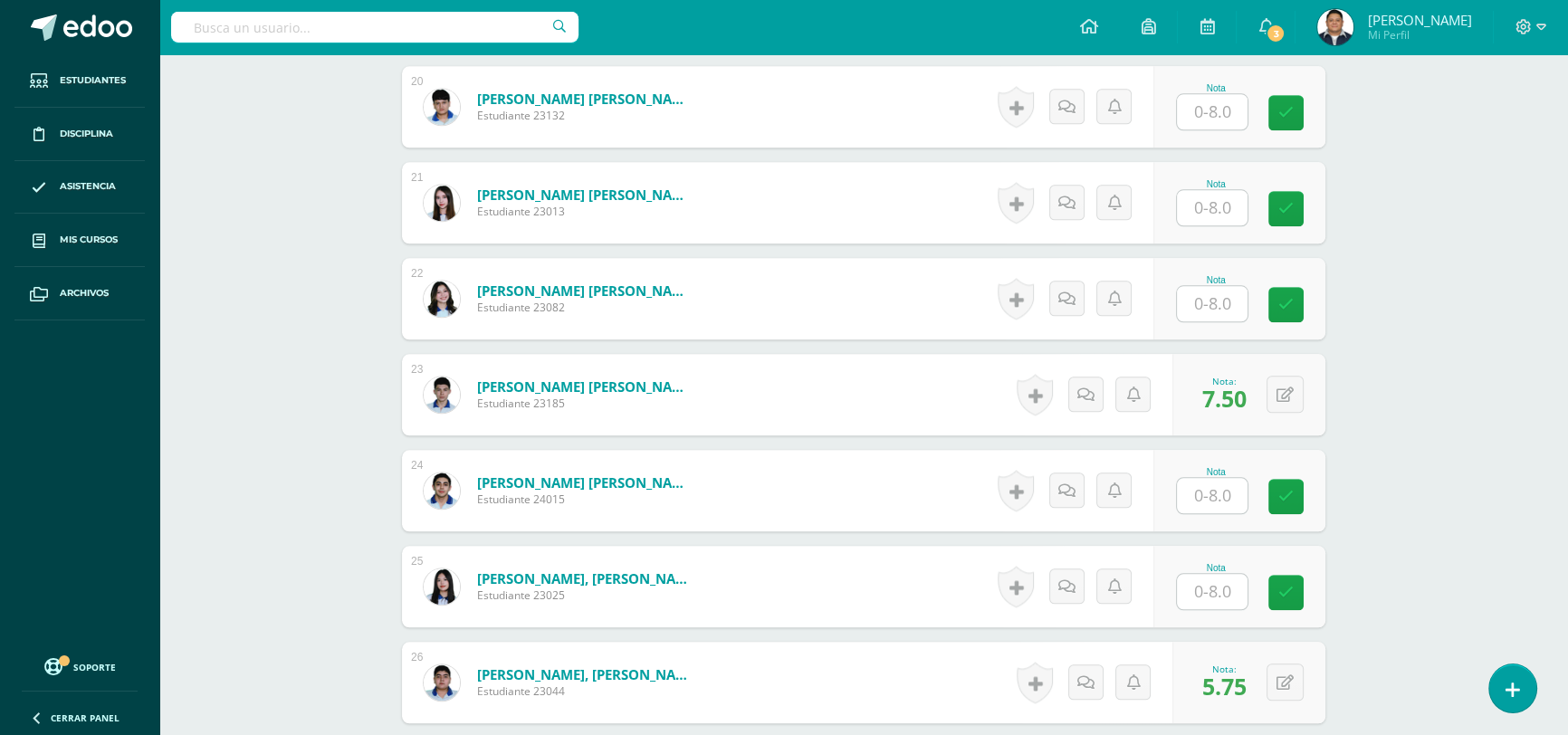
click at [1209, 488] on input "text" at bounding box center [1213, 495] width 71 height 35
type input "7.00"
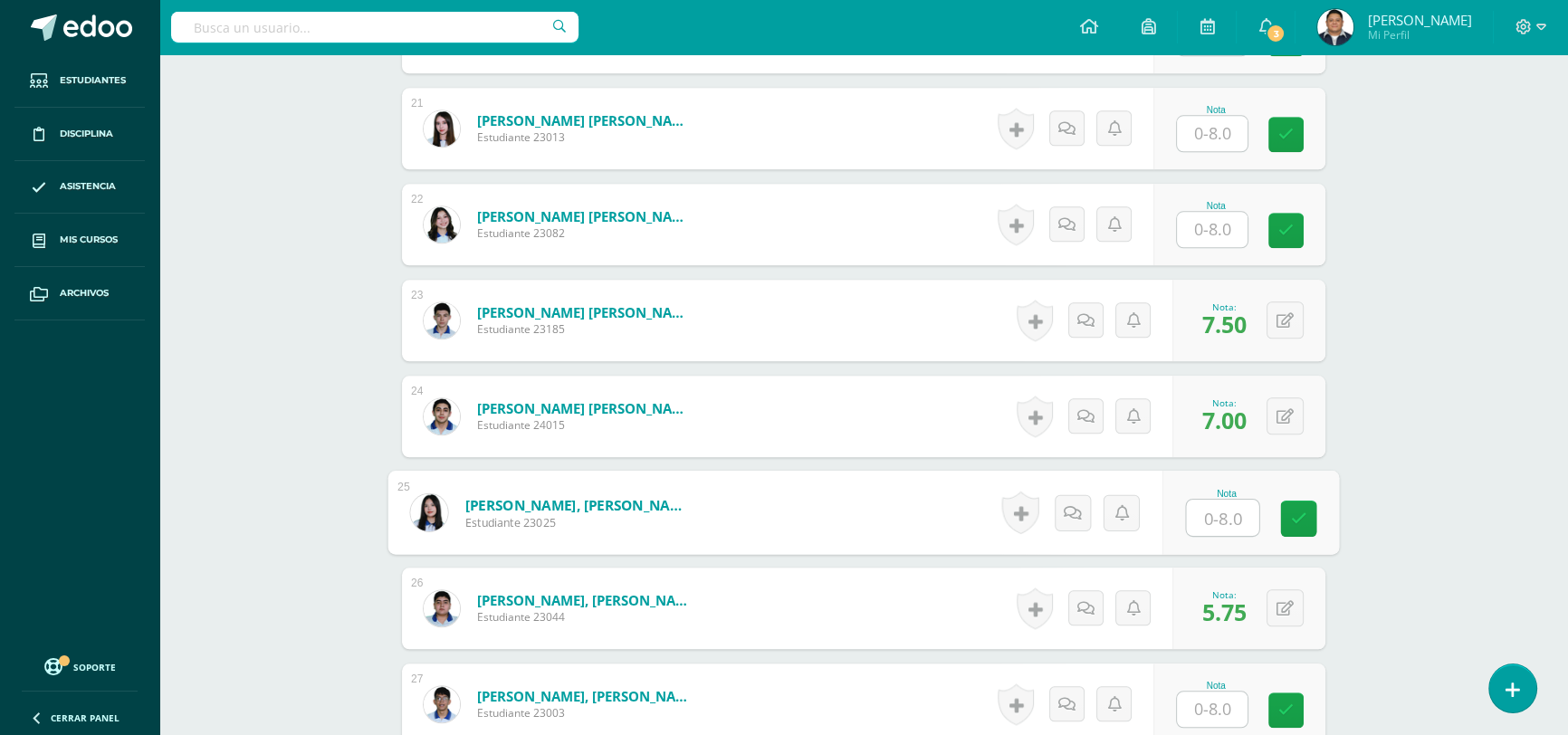
scroll to position [2633, 0]
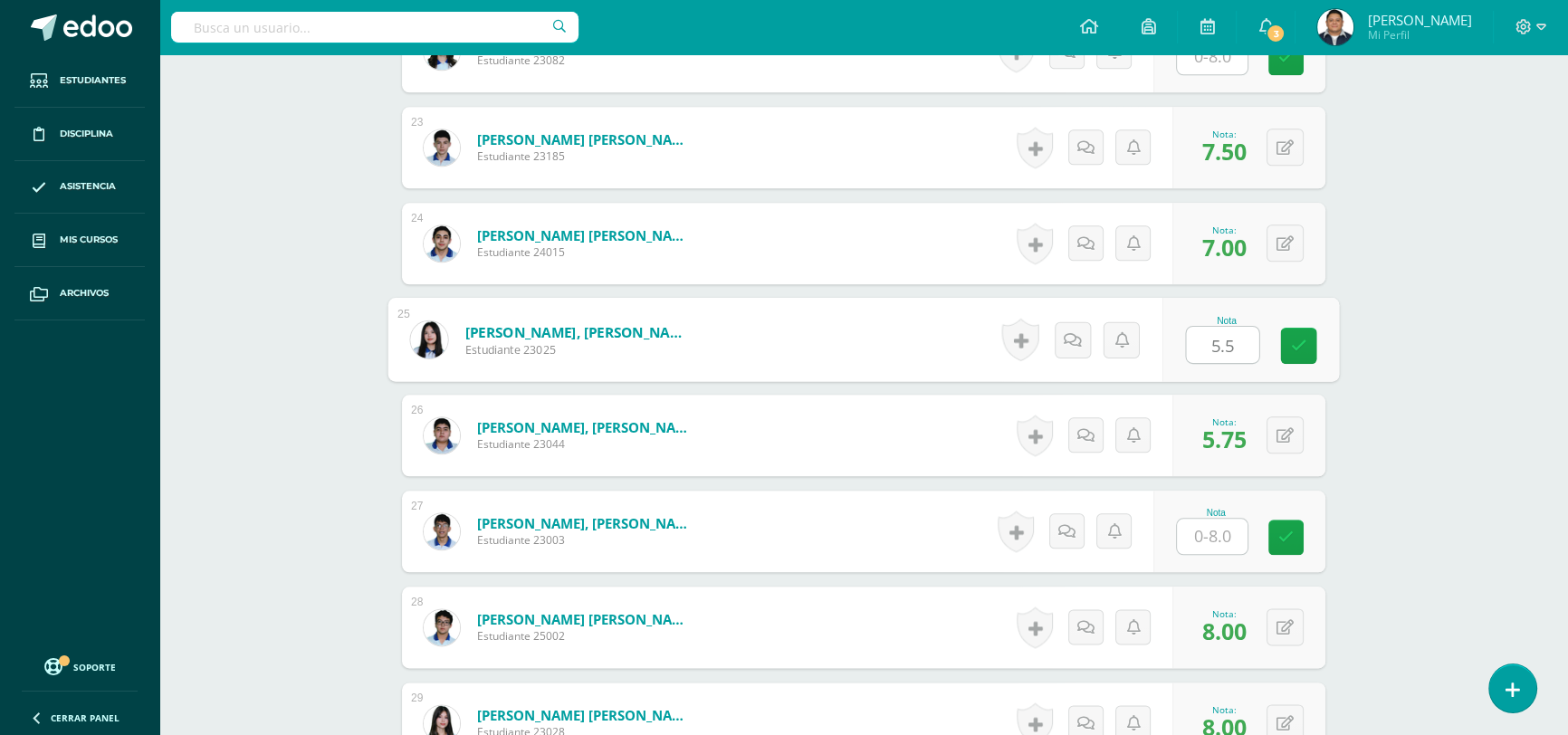
type input "5.50"
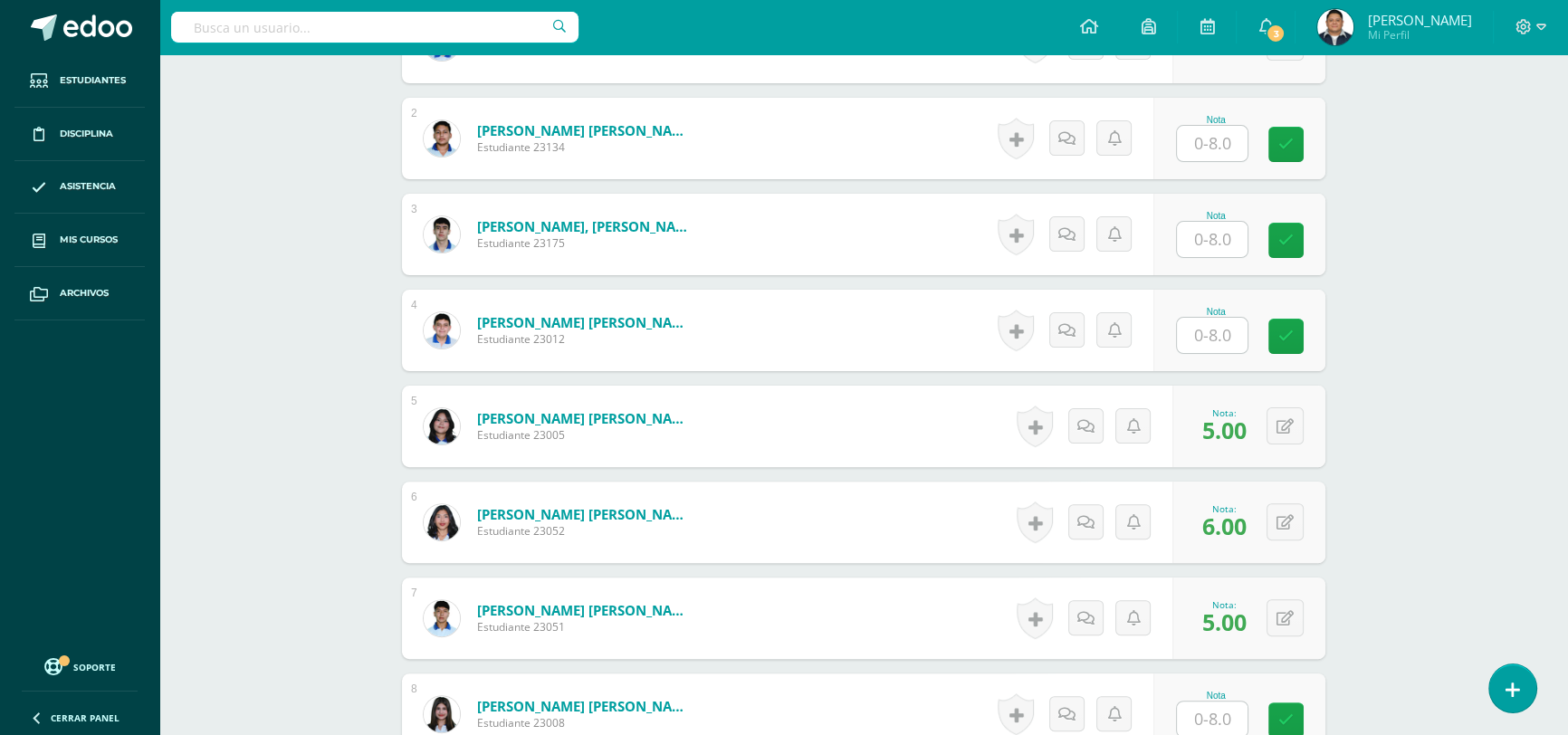
scroll to position [576, 0]
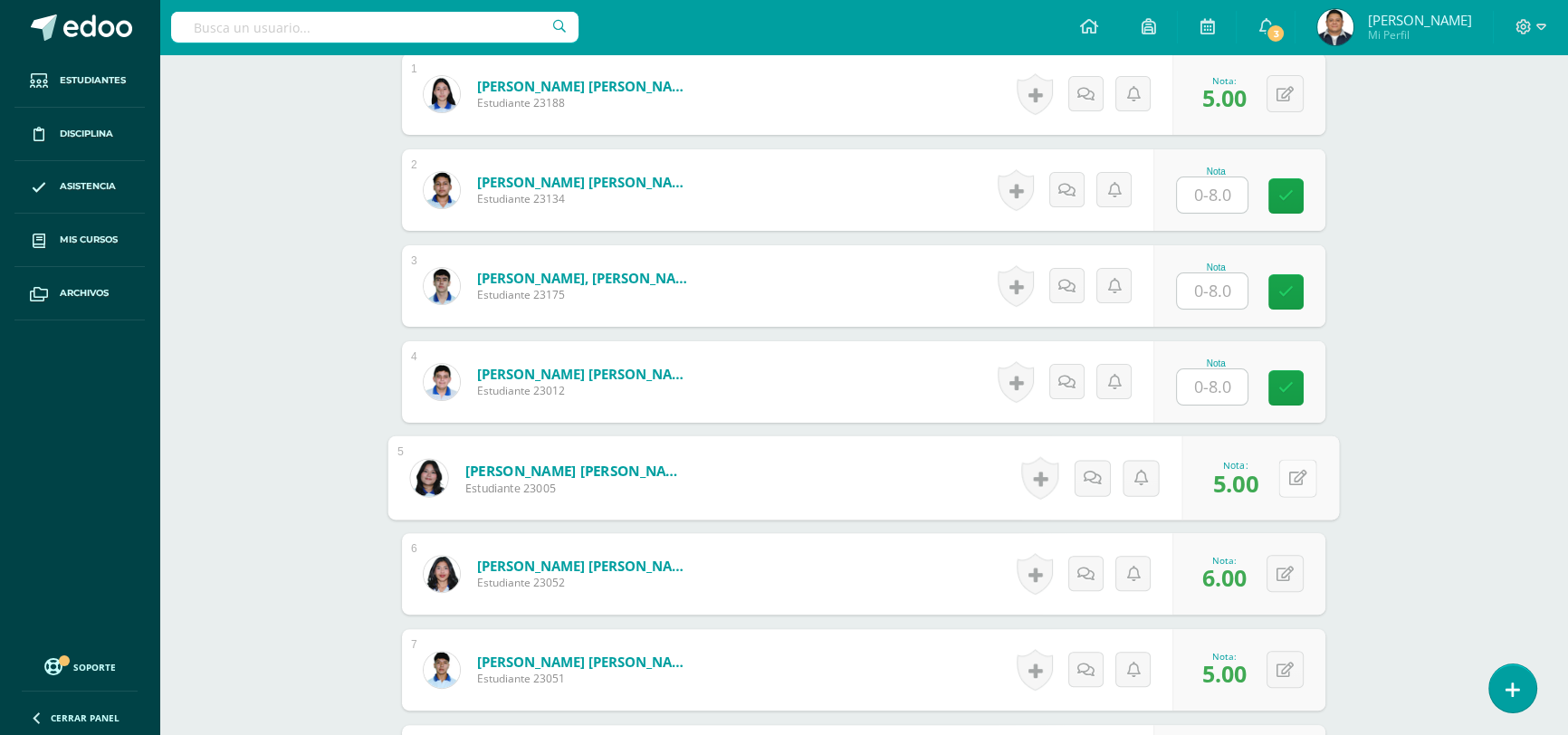
click at [1267, 474] on div "0 Logros Logros obtenidos Aún no hay logros agregados Nota: 5.00" at bounding box center [1261, 479] width 158 height 85
click at [1298, 474] on icon at bounding box center [1298, 478] width 18 height 16
type input "5.50"
click at [1278, 672] on button at bounding box center [1285, 669] width 37 height 37
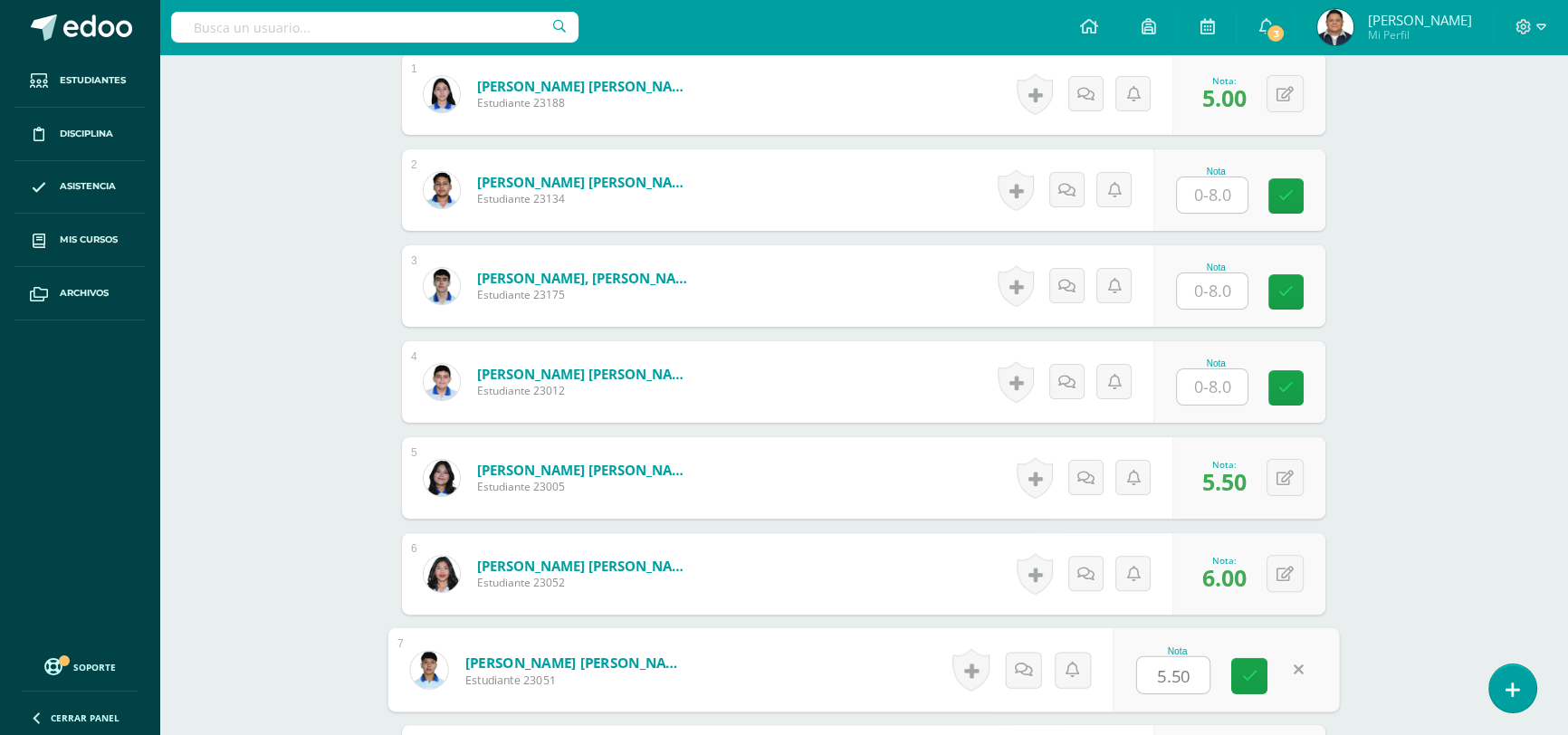
type input "5.50"
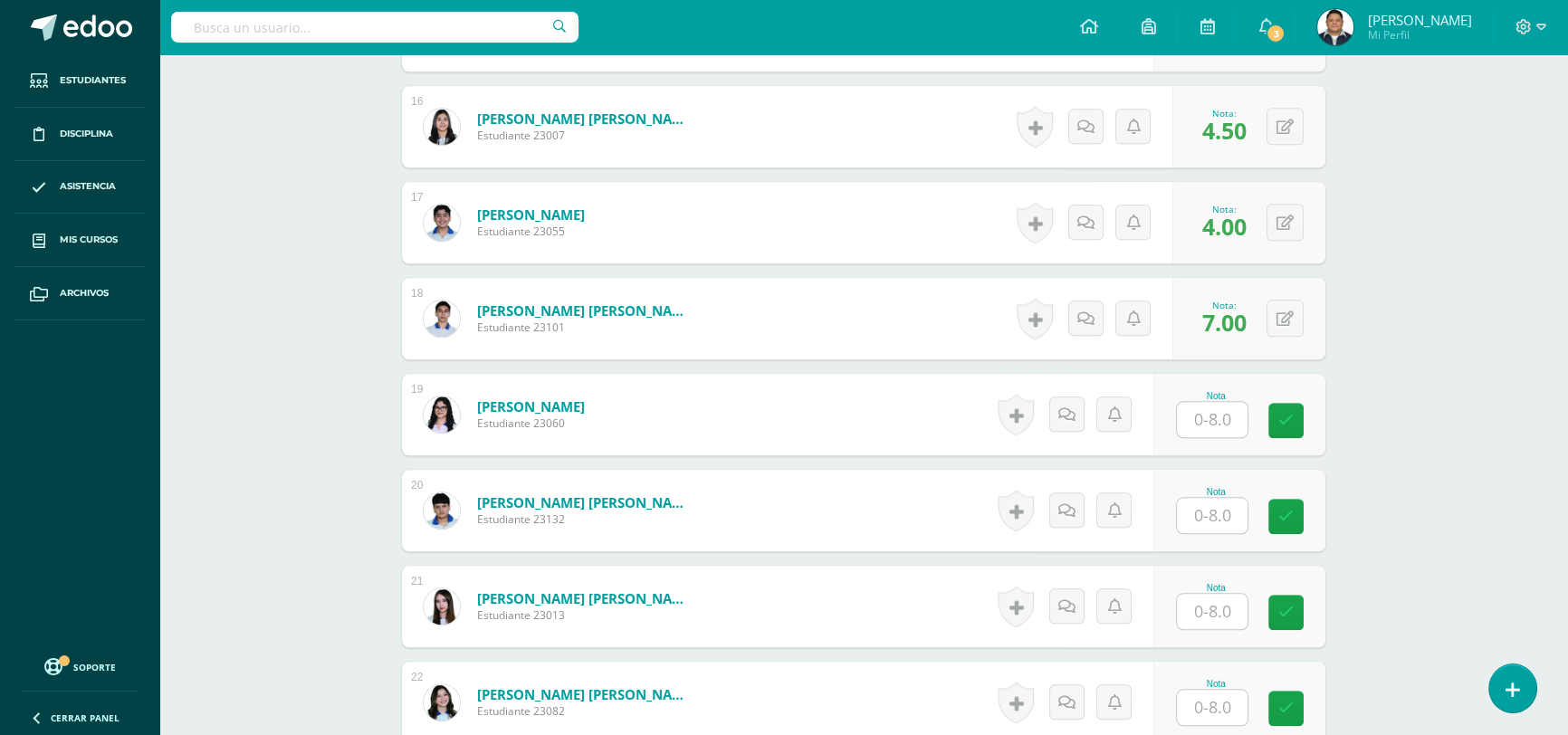
scroll to position [2047, 0]
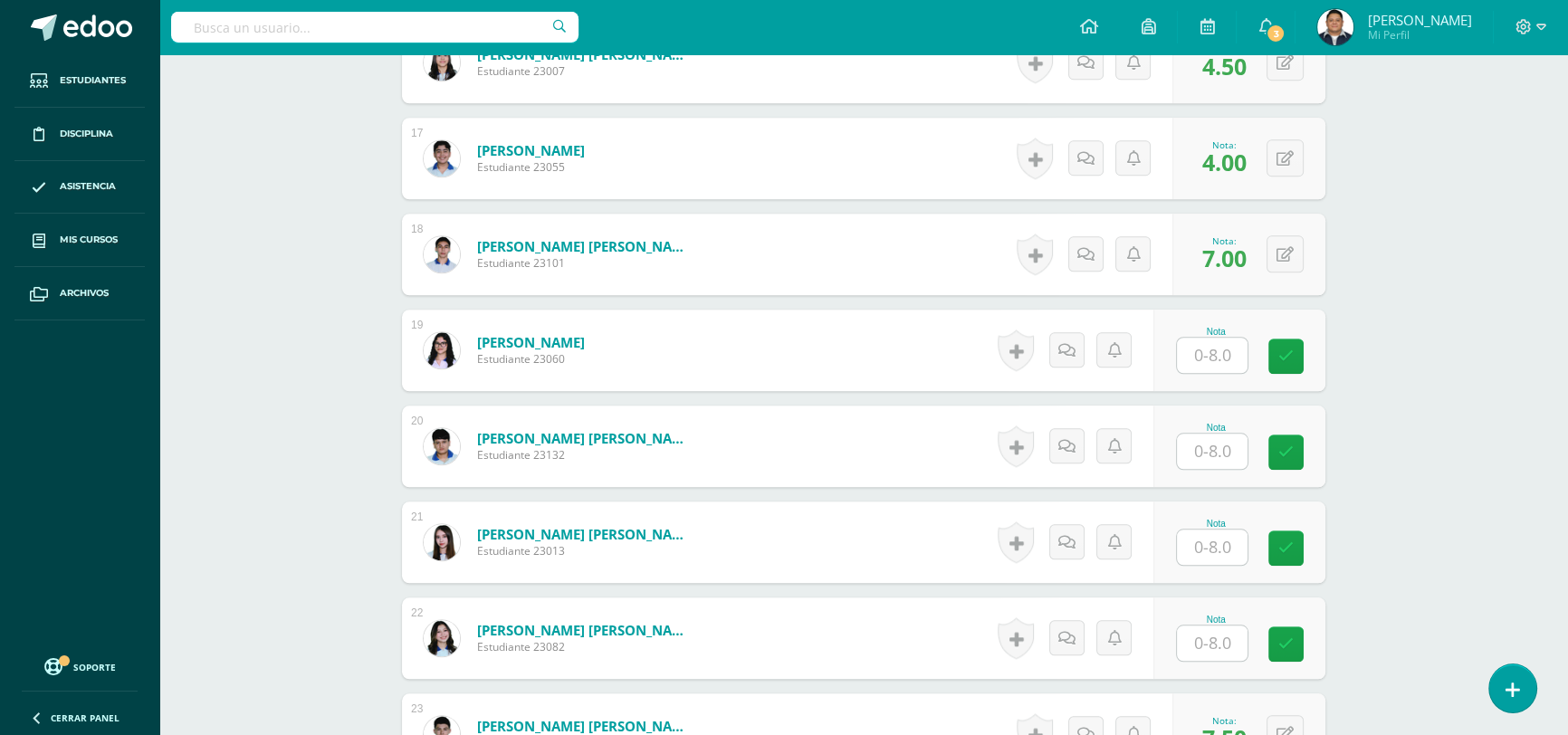
click at [1206, 437] on input "text" at bounding box center [1213, 452] width 71 height 35
type input "3.00"
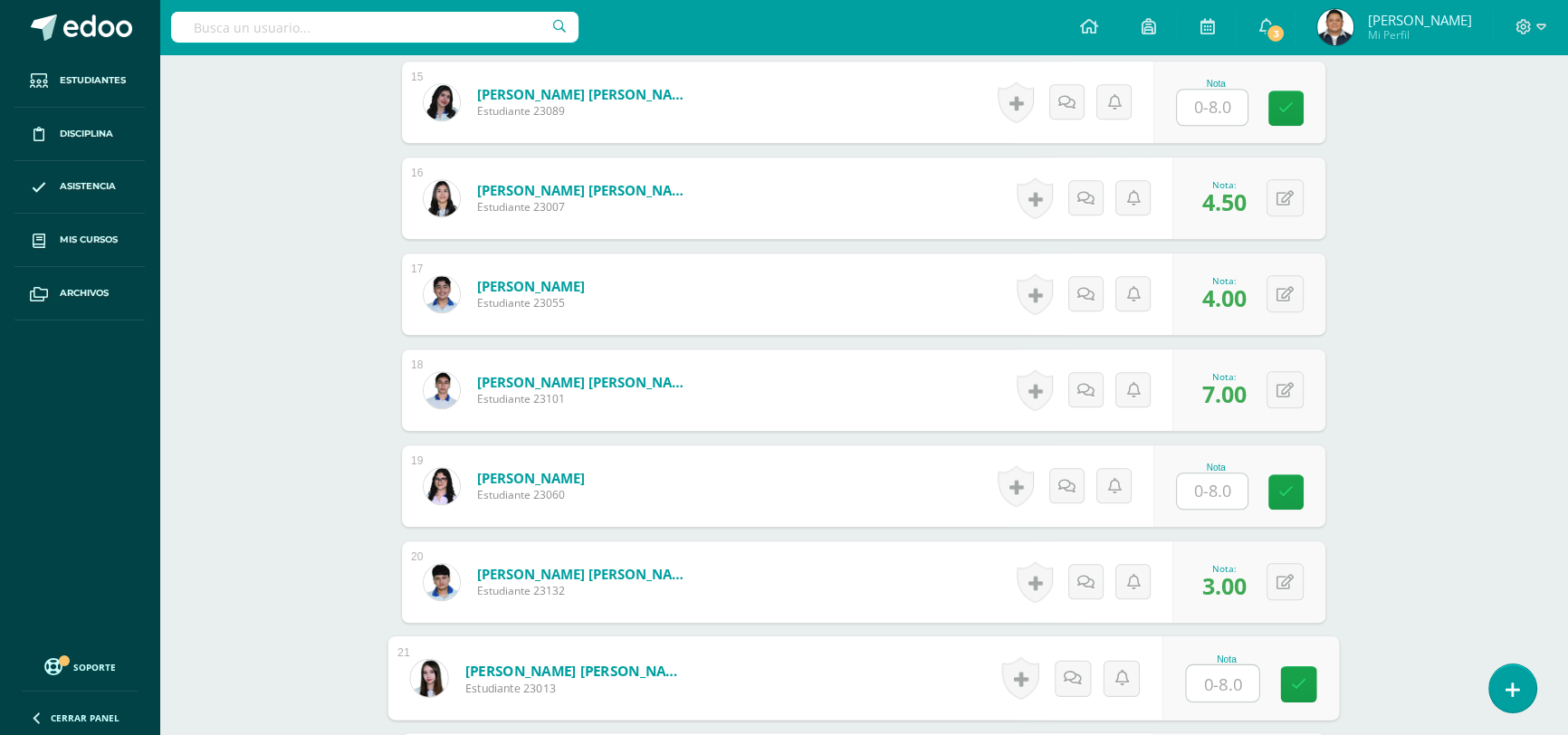
scroll to position [1827, 0]
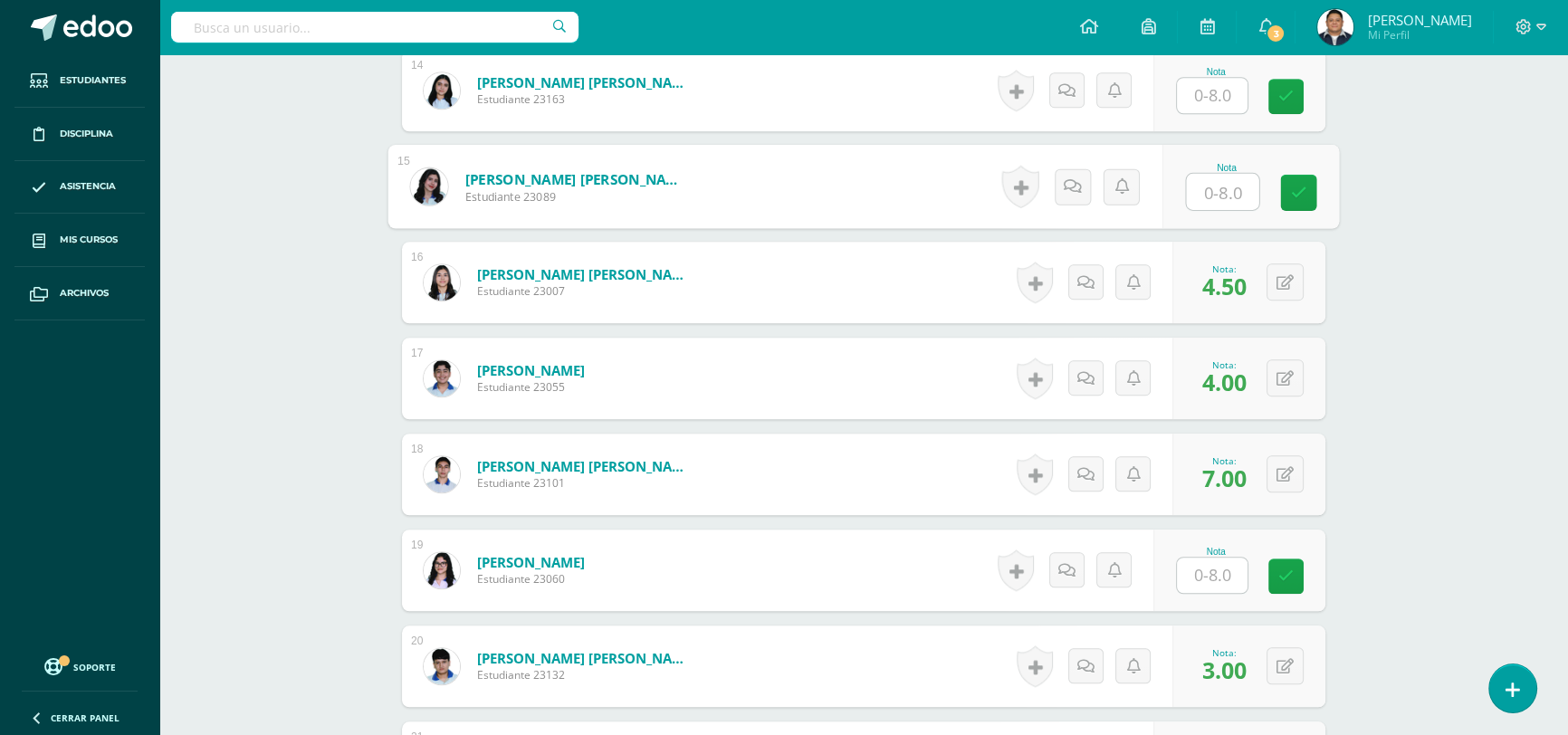
click at [1204, 195] on input "text" at bounding box center [1223, 191] width 72 height 36
type input "5.560"
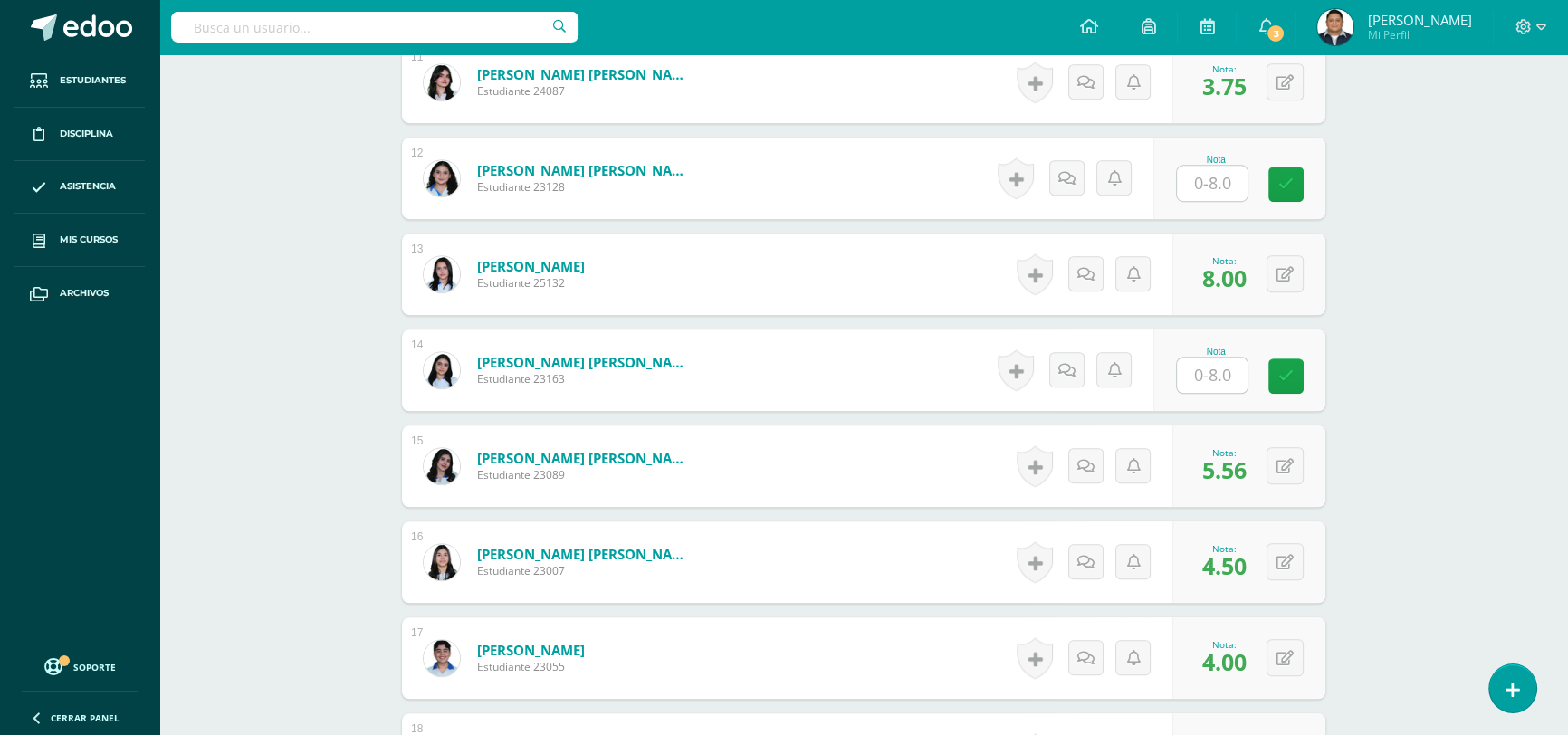
scroll to position [1415, 0]
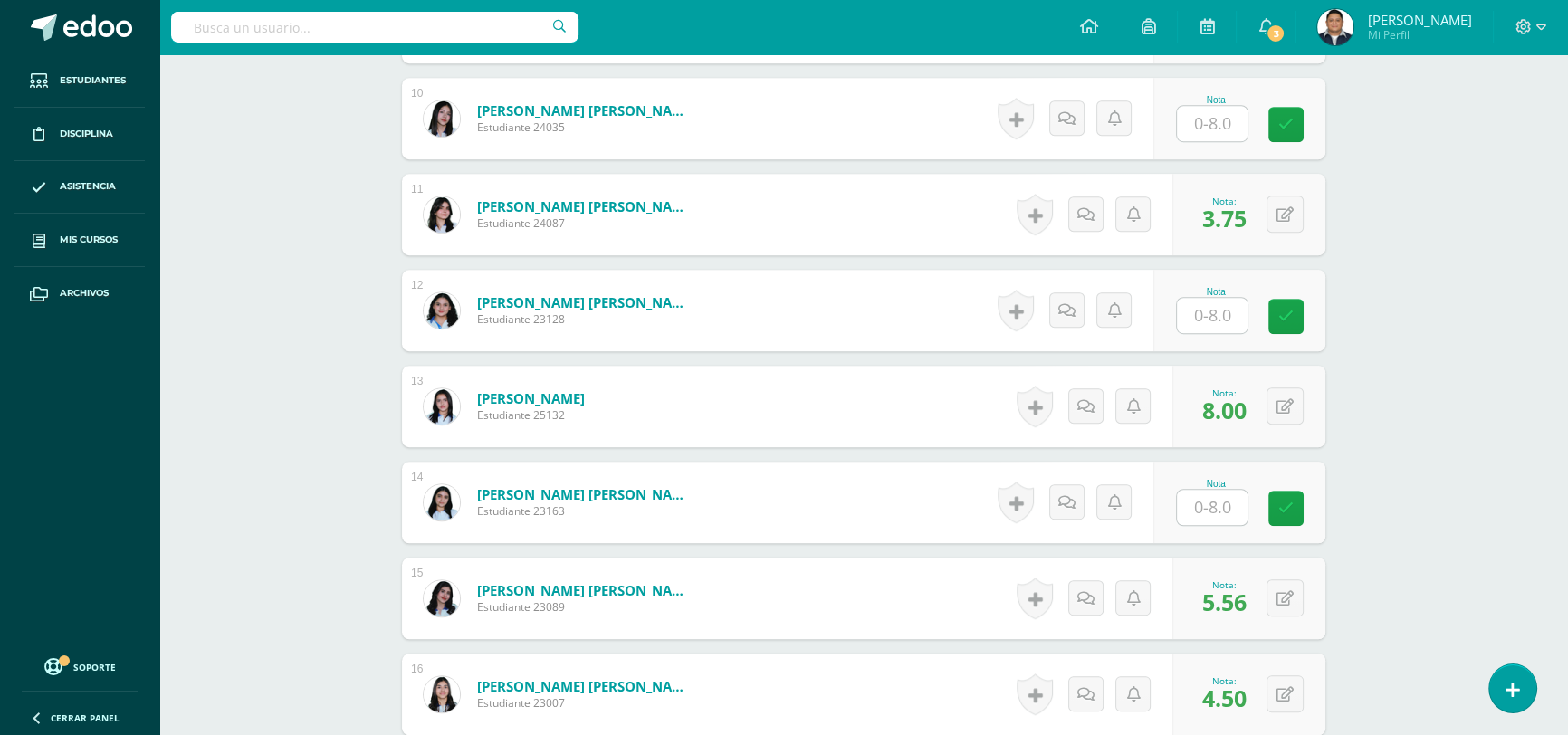
click at [1223, 321] on input "text" at bounding box center [1213, 316] width 71 height 35
type input "8.00"
click at [1405, 364] on div "Matemáticas Tercero Básico "3.2" Herramientas Detalle de asistencias Actividad …" at bounding box center [863, 511] width 1409 height 3743
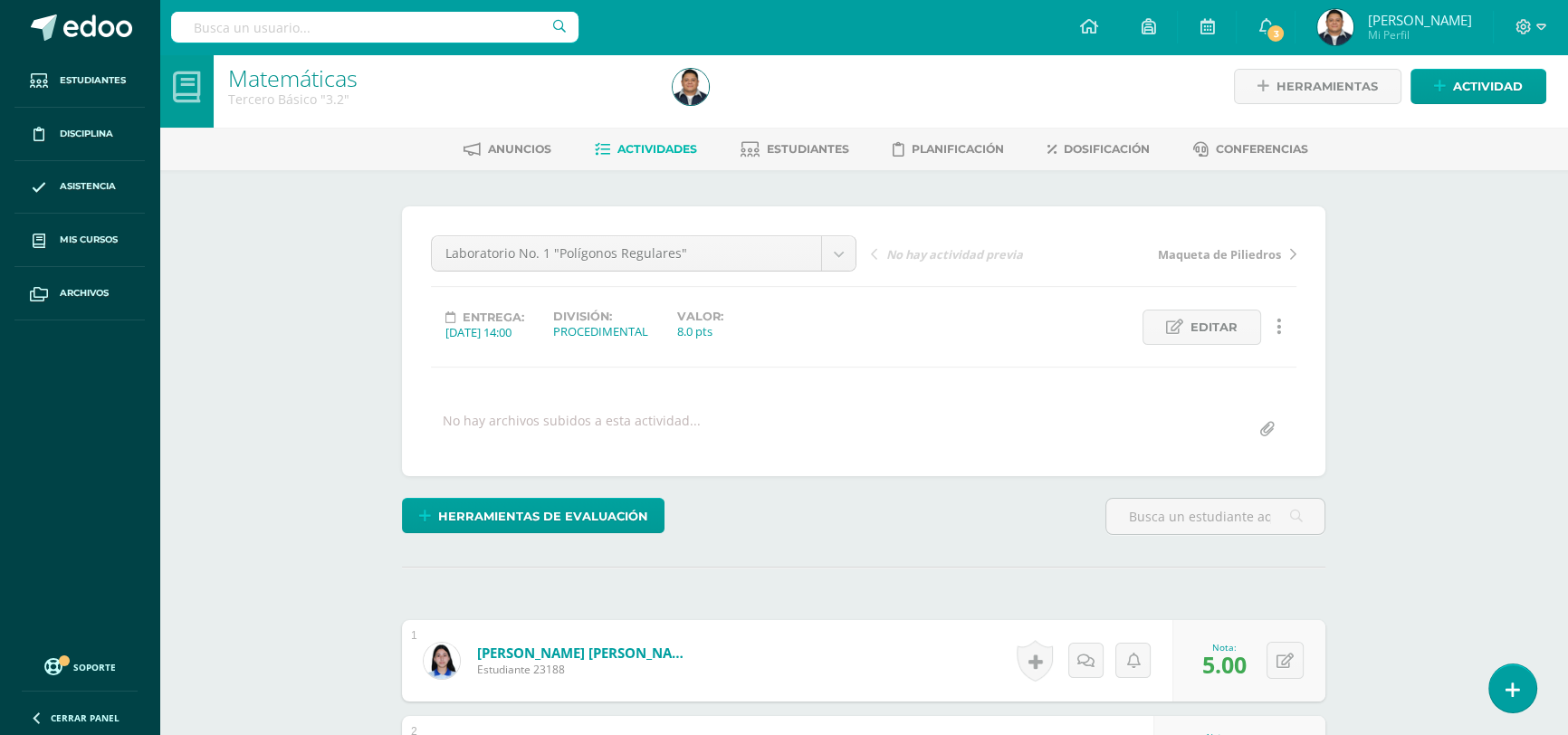
scroll to position [0, 0]
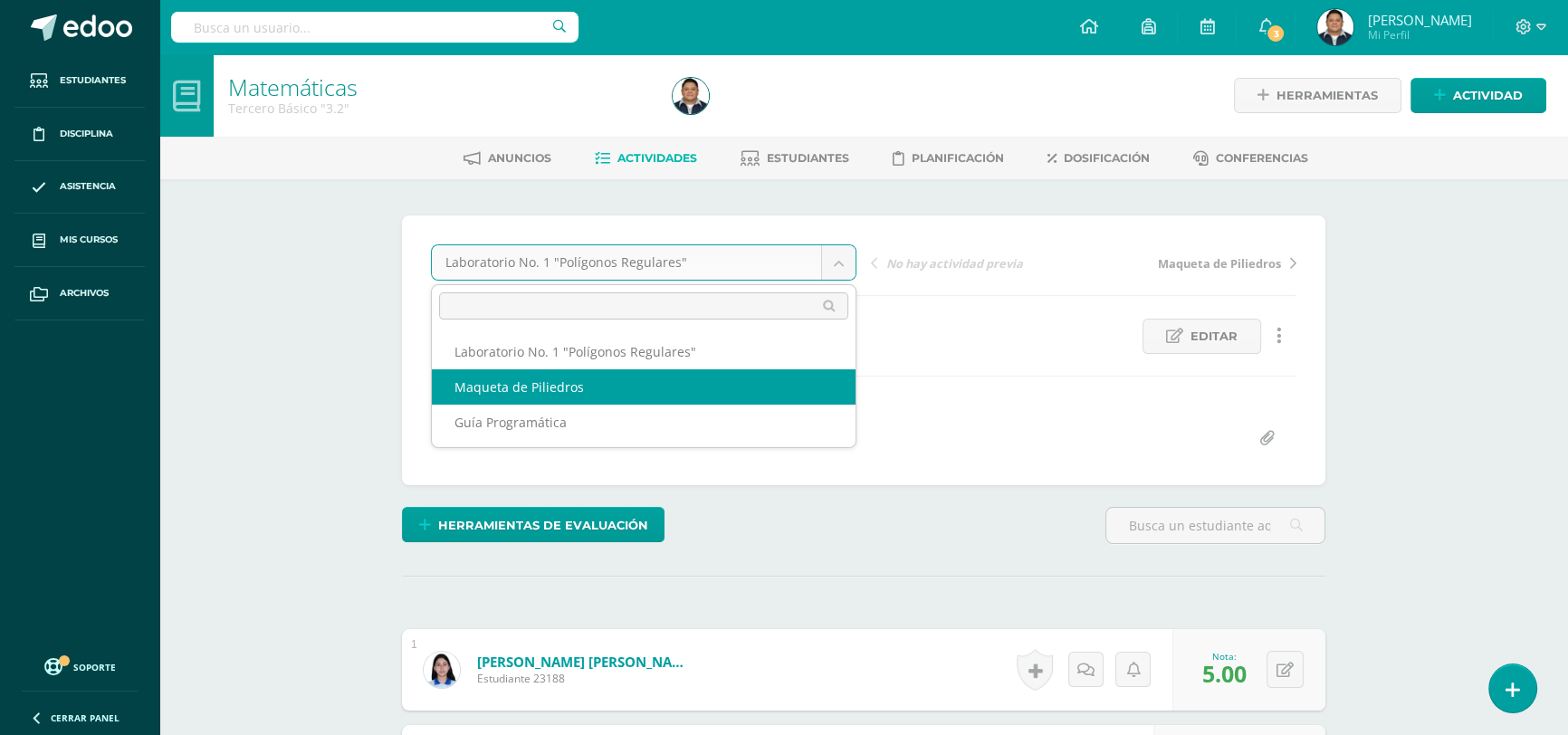
select select "/dashboard/teacher/grade-activity/42251/"
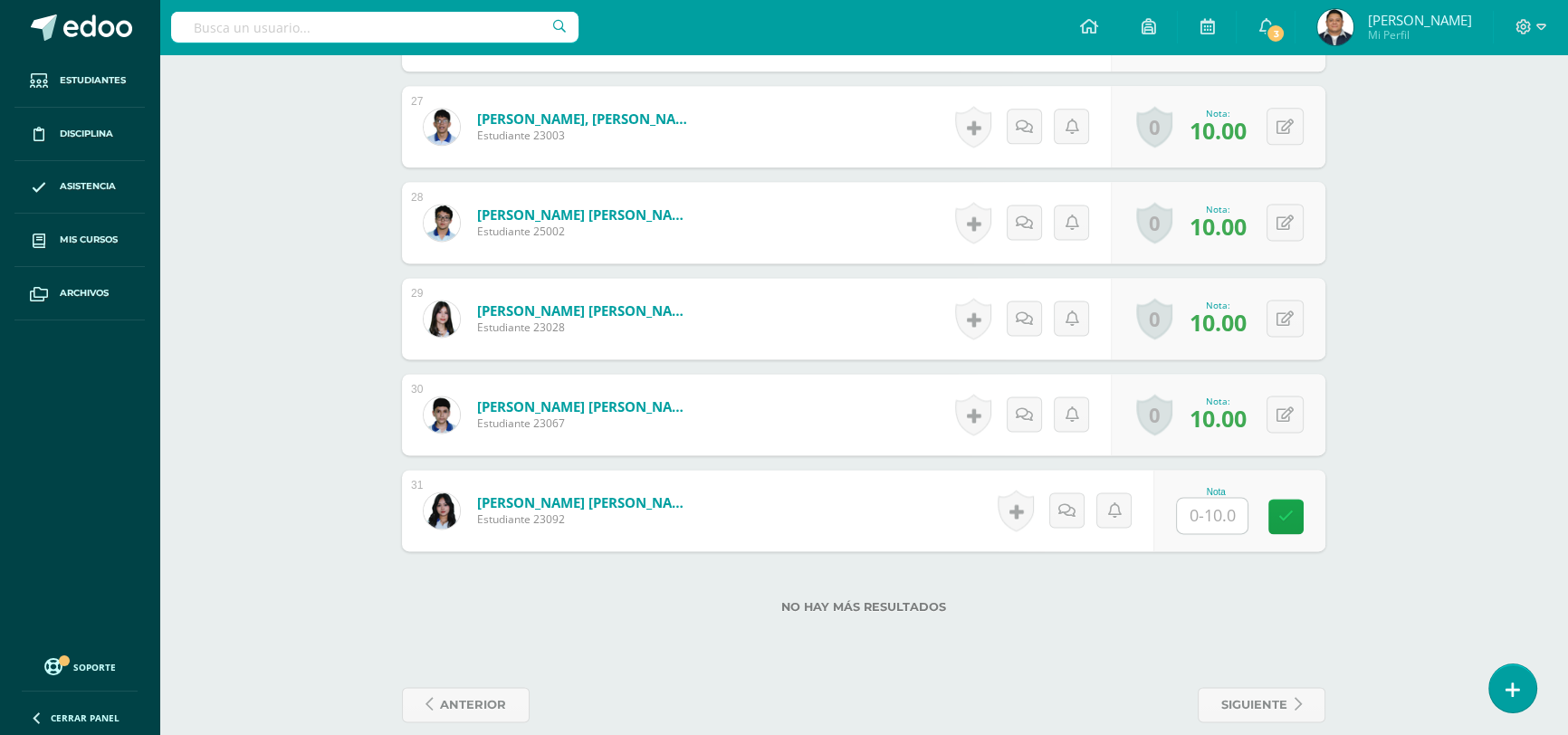
scroll to position [3061, 0]
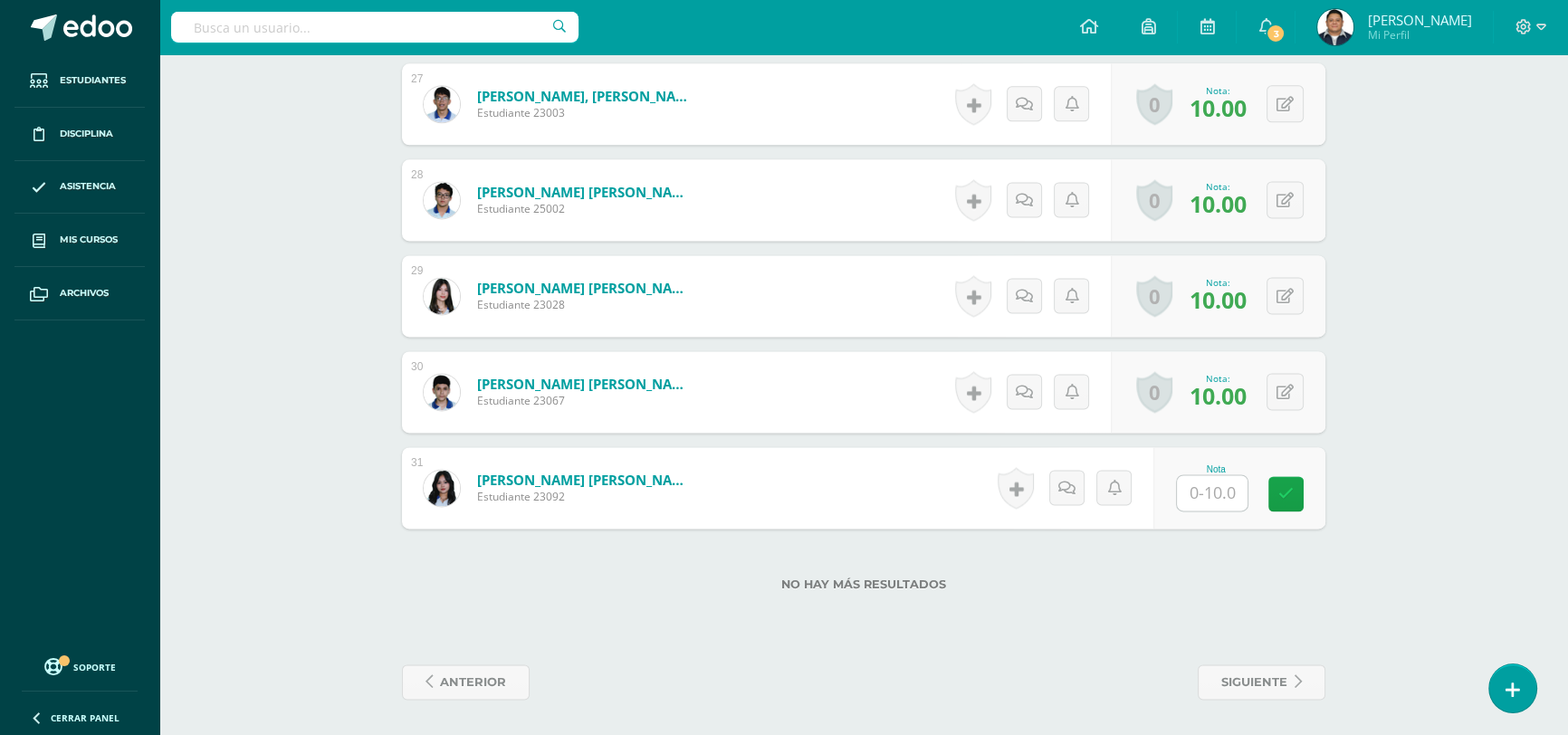
click at [1200, 496] on input "text" at bounding box center [1213, 492] width 71 height 35
type input "10.00"
